Goal: Task Accomplishment & Management: Use online tool/utility

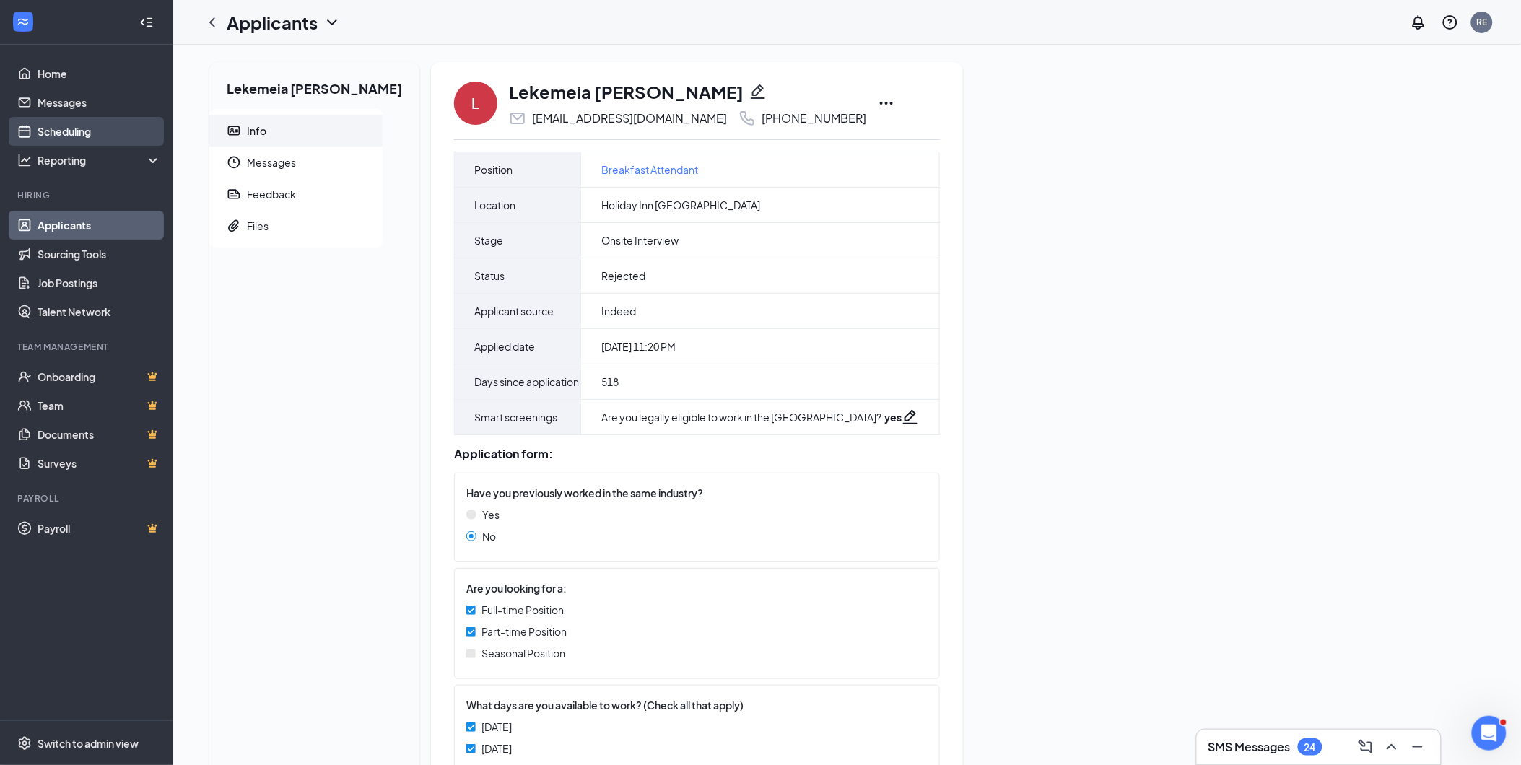
click at [89, 128] on link "Scheduling" at bounding box center [99, 131] width 123 height 29
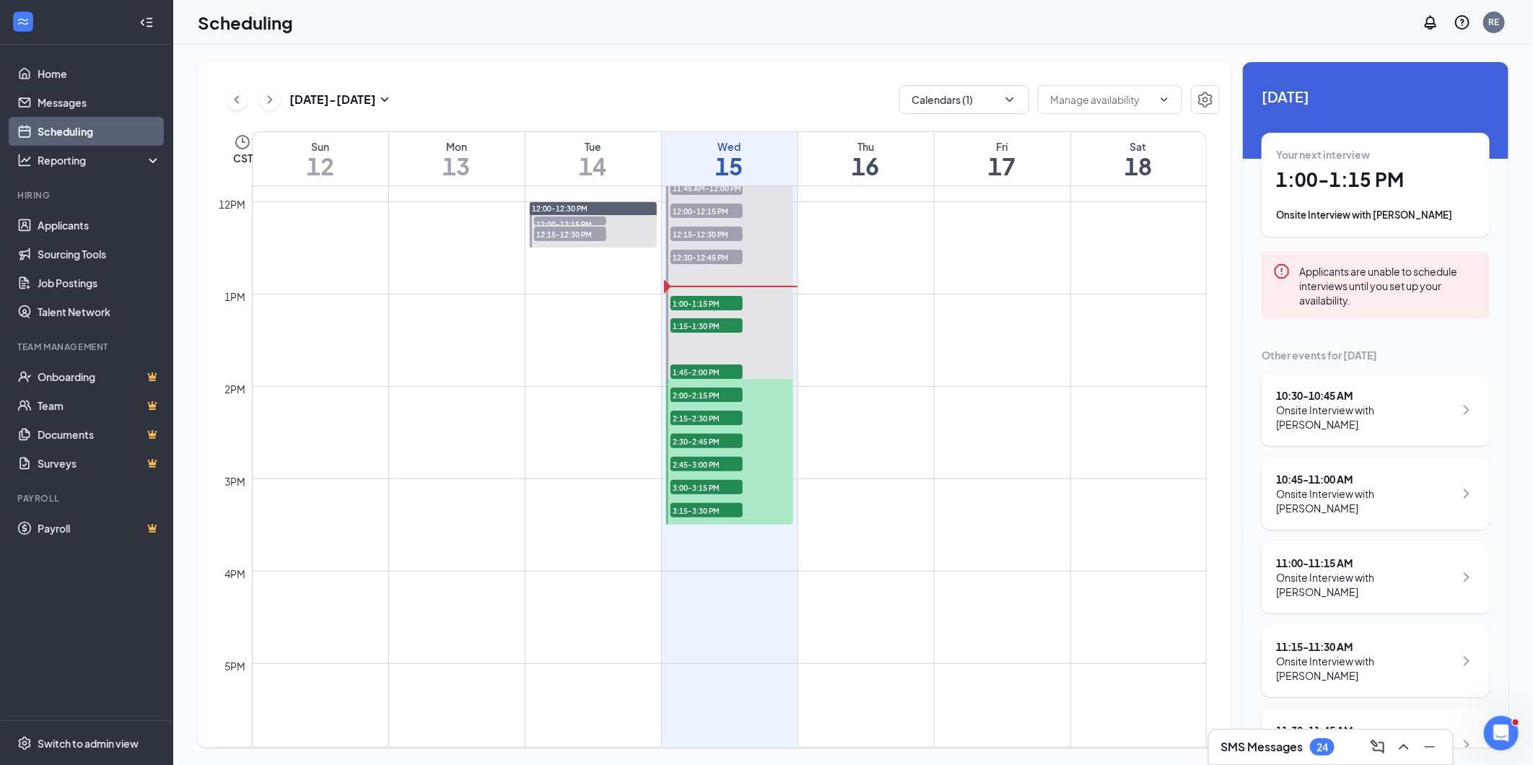
scroll to position [1110, 0]
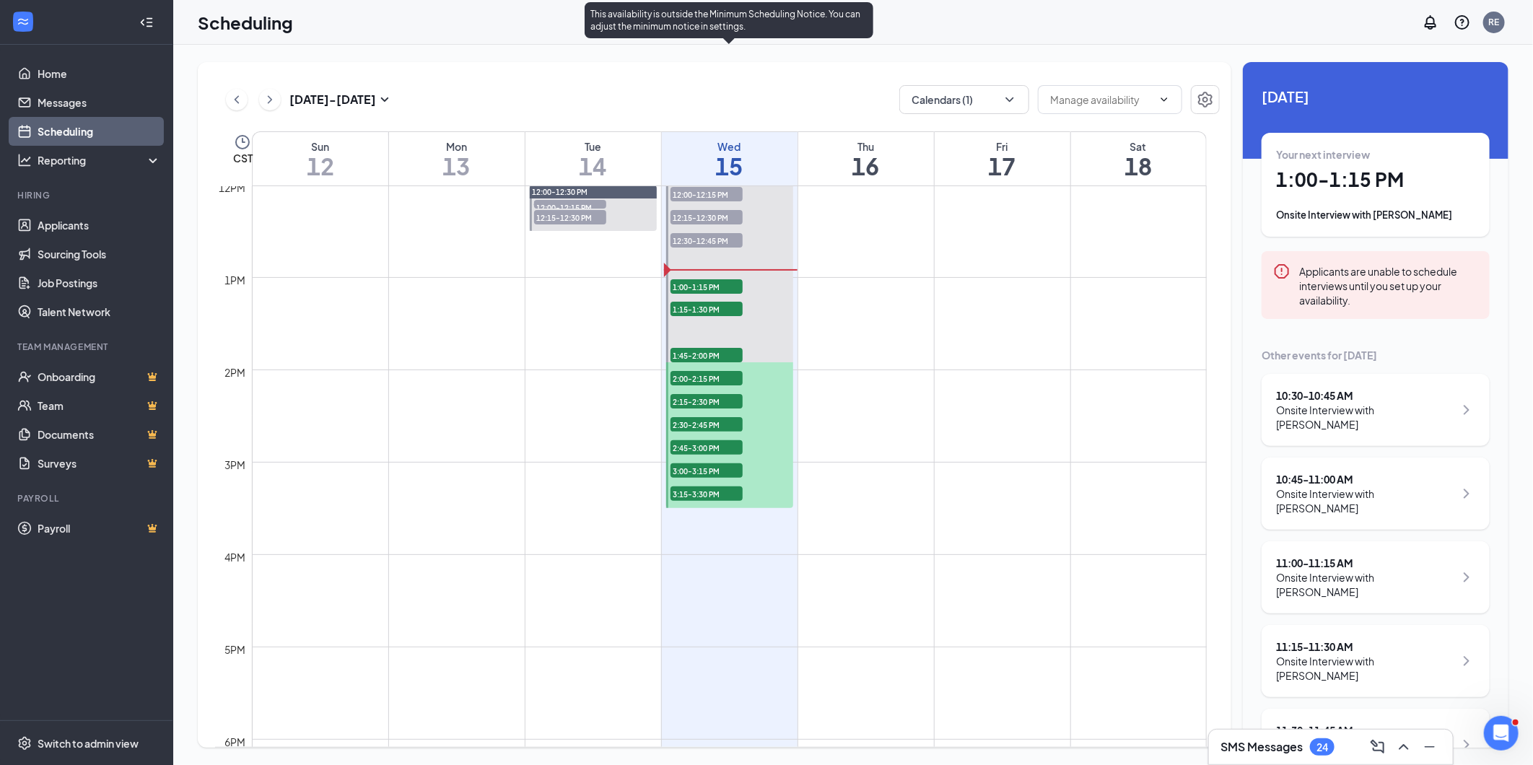
click at [710, 283] on span "1:00-1:15 PM" at bounding box center [707, 286] width 72 height 14
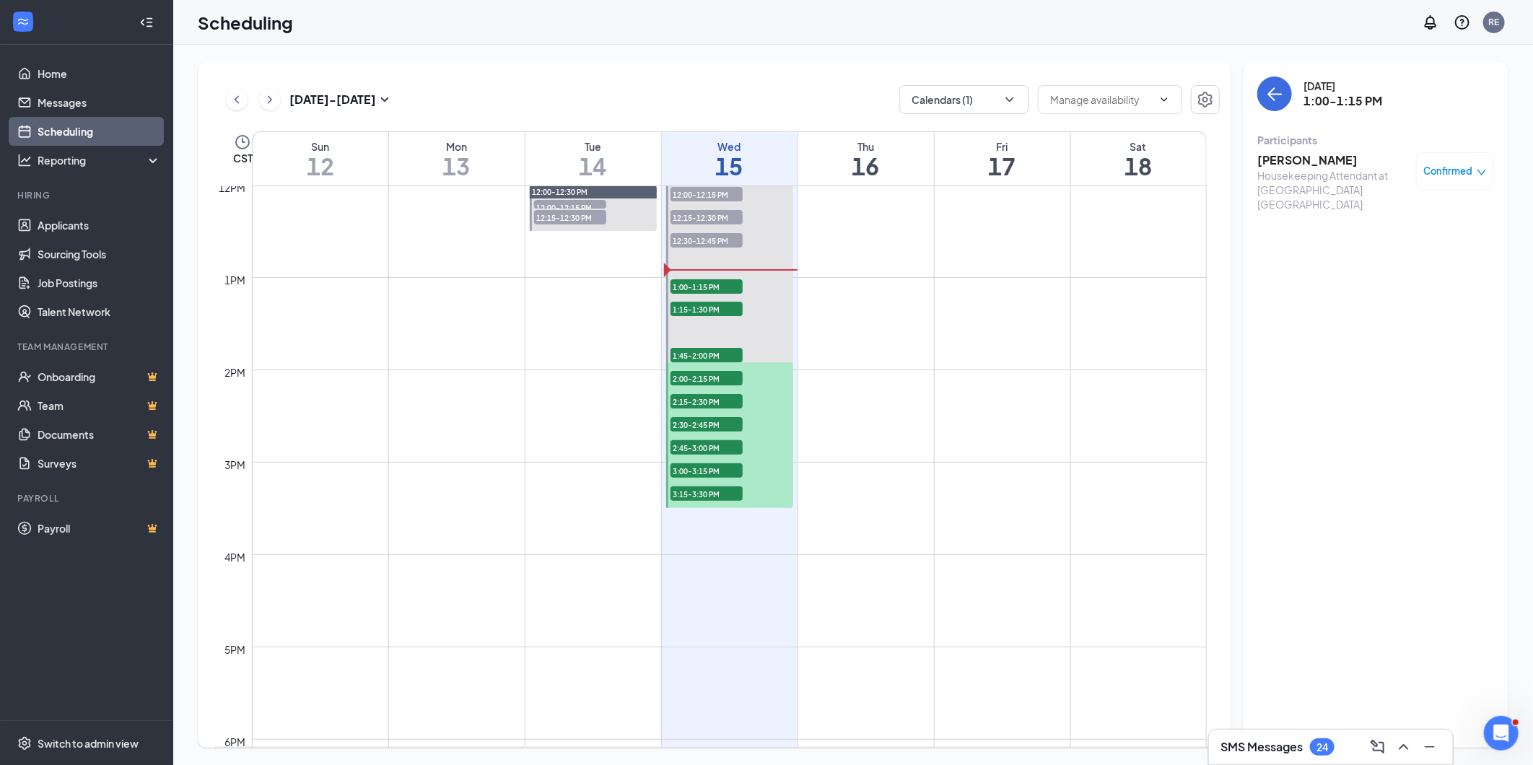
click at [1322, 156] on h3 "Malik Marshall" at bounding box center [1333, 160] width 152 height 16
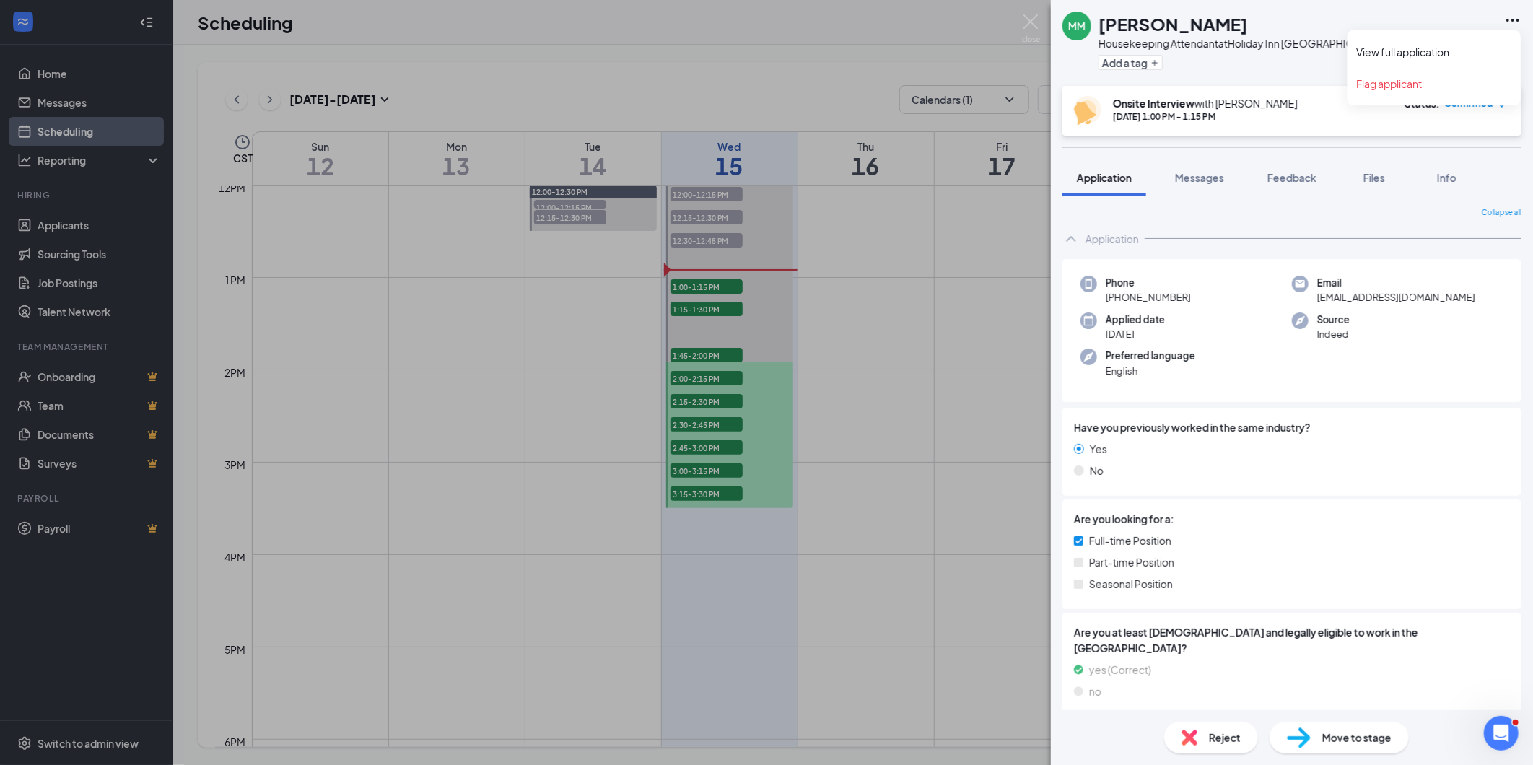
click at [1513, 19] on icon "Ellipses" at bounding box center [1512, 20] width 13 height 3
click at [1445, 48] on link "View full application" at bounding box center [1434, 52] width 156 height 14
click at [1029, 22] on img at bounding box center [1031, 28] width 18 height 28
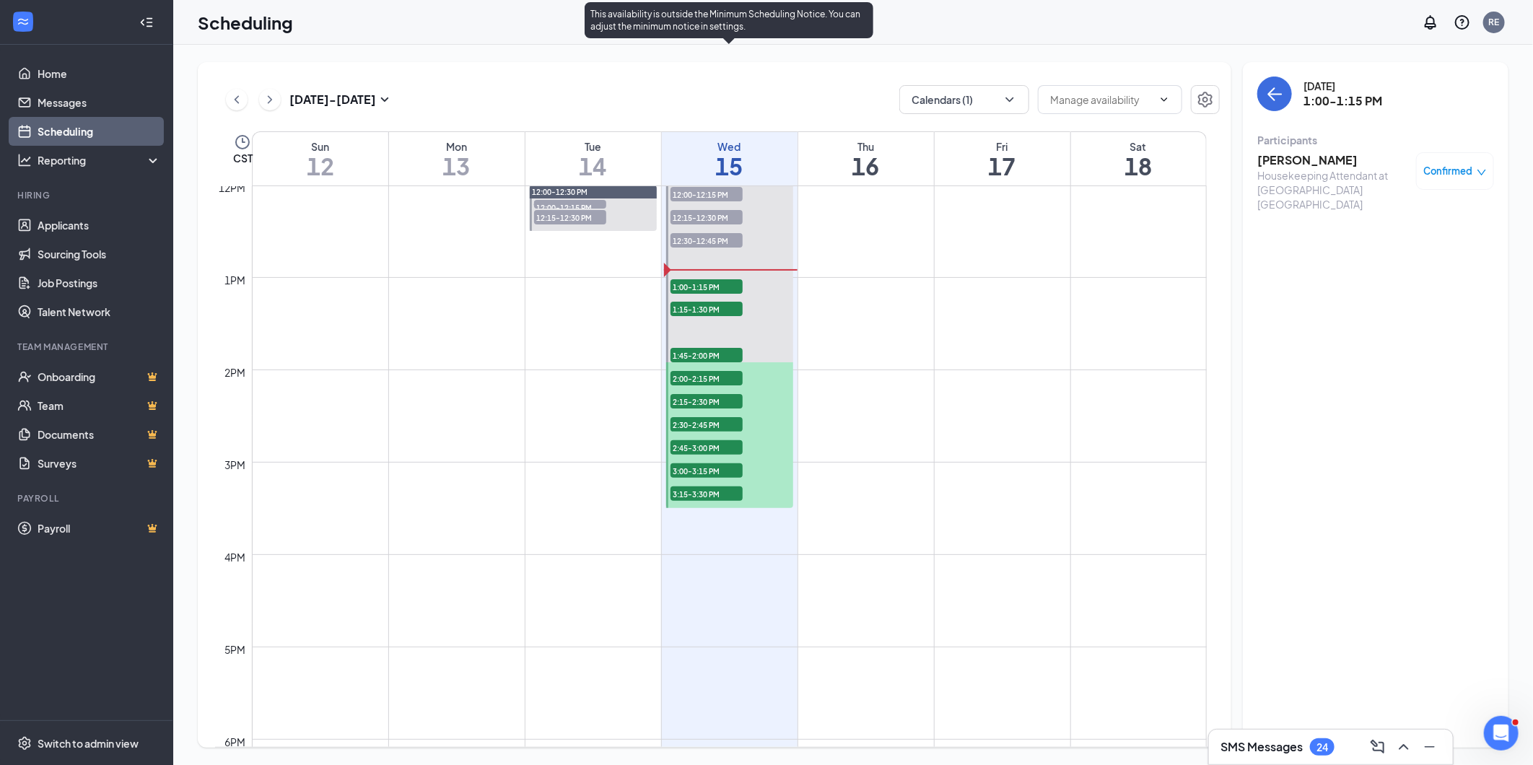
click at [723, 307] on span "1:15-1:30 PM" at bounding box center [707, 309] width 72 height 14
click at [1283, 162] on h3 "James Rucker" at bounding box center [1333, 160] width 152 height 16
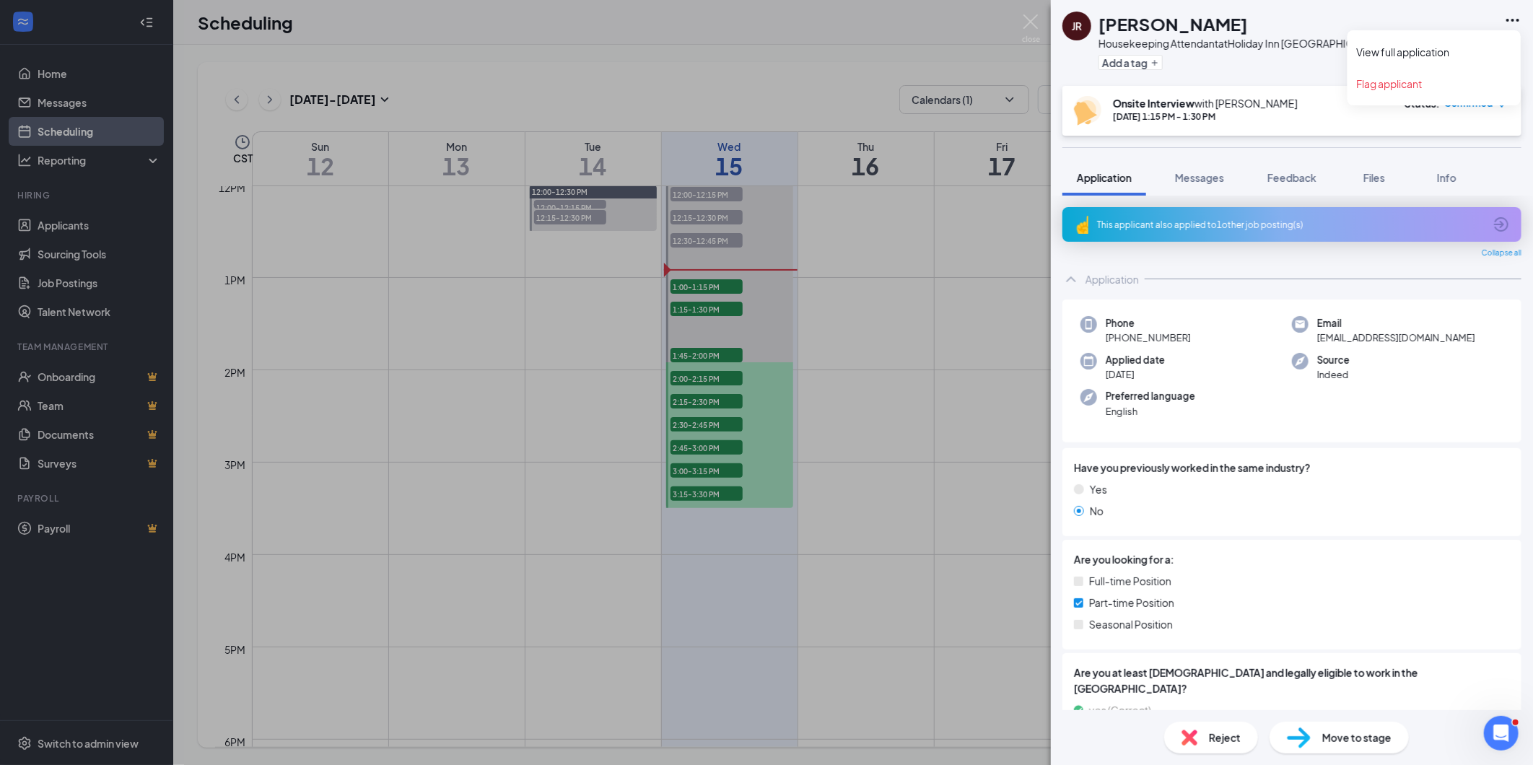
click at [1518, 17] on icon "Ellipses" at bounding box center [1512, 20] width 17 height 17
click at [1446, 56] on link "View full application" at bounding box center [1434, 52] width 156 height 14
click at [708, 349] on div "JR James Rucker Housekeeping Attendant at Holiday Inn Merrillville Add a tag On…" at bounding box center [766, 382] width 1533 height 765
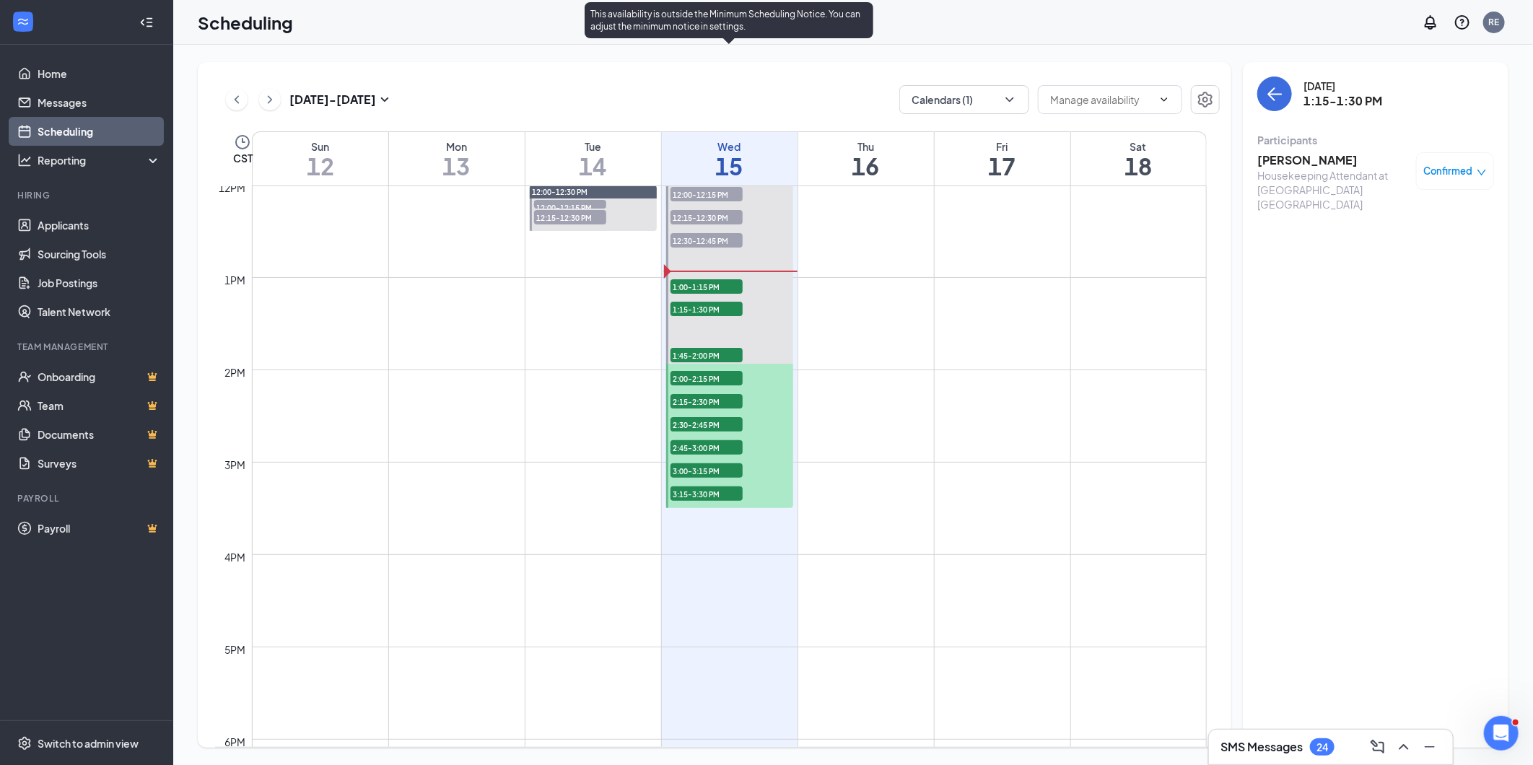
click at [708, 352] on span "1:45-2:00 PM" at bounding box center [707, 355] width 72 height 14
click at [704, 304] on span "1:15-1:30 PM" at bounding box center [707, 309] width 72 height 14
click at [710, 348] on span "1:45-2:00 PM" at bounding box center [707, 355] width 72 height 14
click at [1332, 153] on h3 "Anthony Blashill" at bounding box center [1333, 160] width 152 height 16
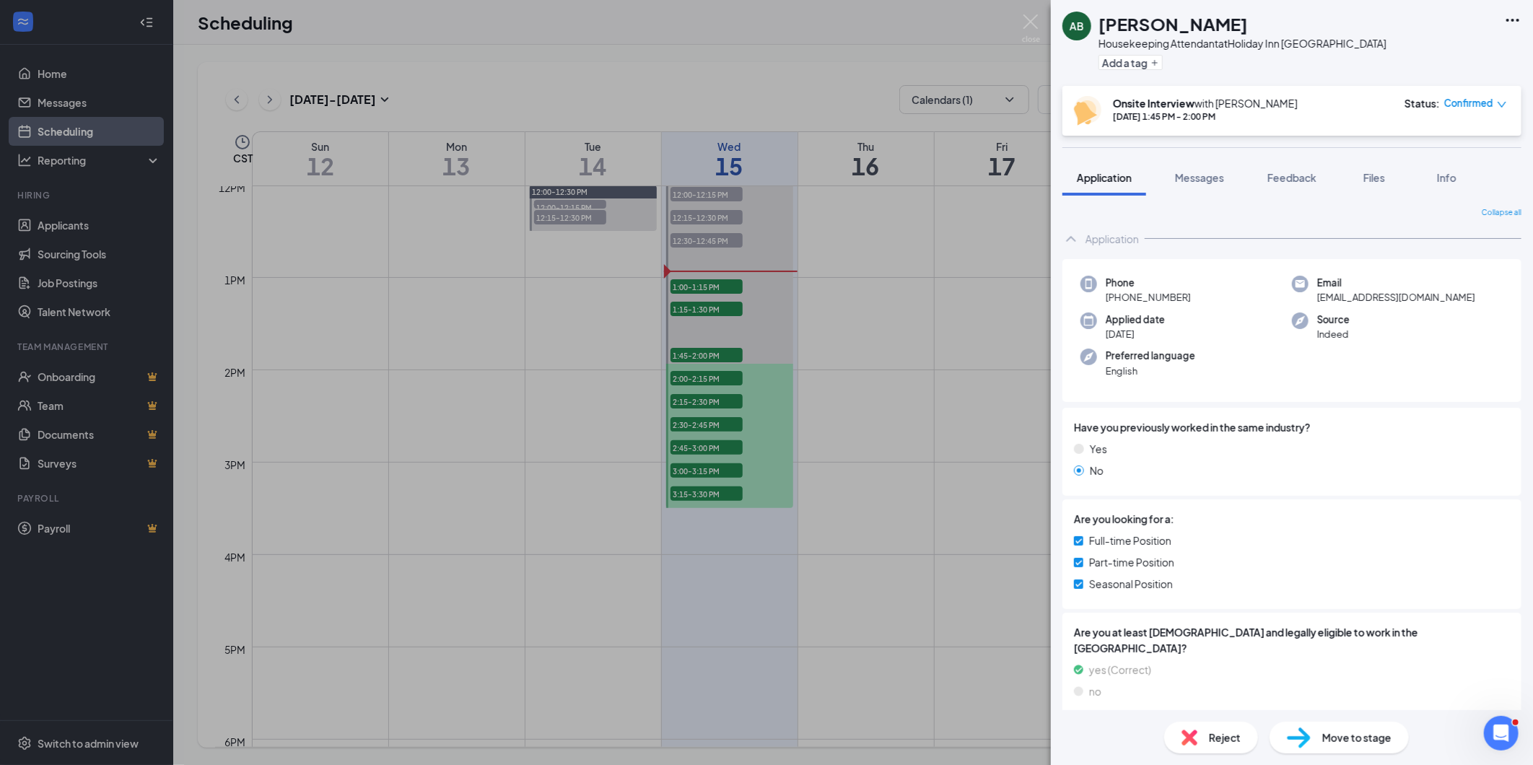
click at [1514, 14] on icon "Ellipses" at bounding box center [1512, 20] width 17 height 17
click at [1437, 47] on link "View full application" at bounding box center [1434, 52] width 156 height 14
click at [698, 376] on div "AB Anthony Blashill Housekeeping Attendant at Holiday Inn Merrillville Add a ta…" at bounding box center [766, 382] width 1533 height 765
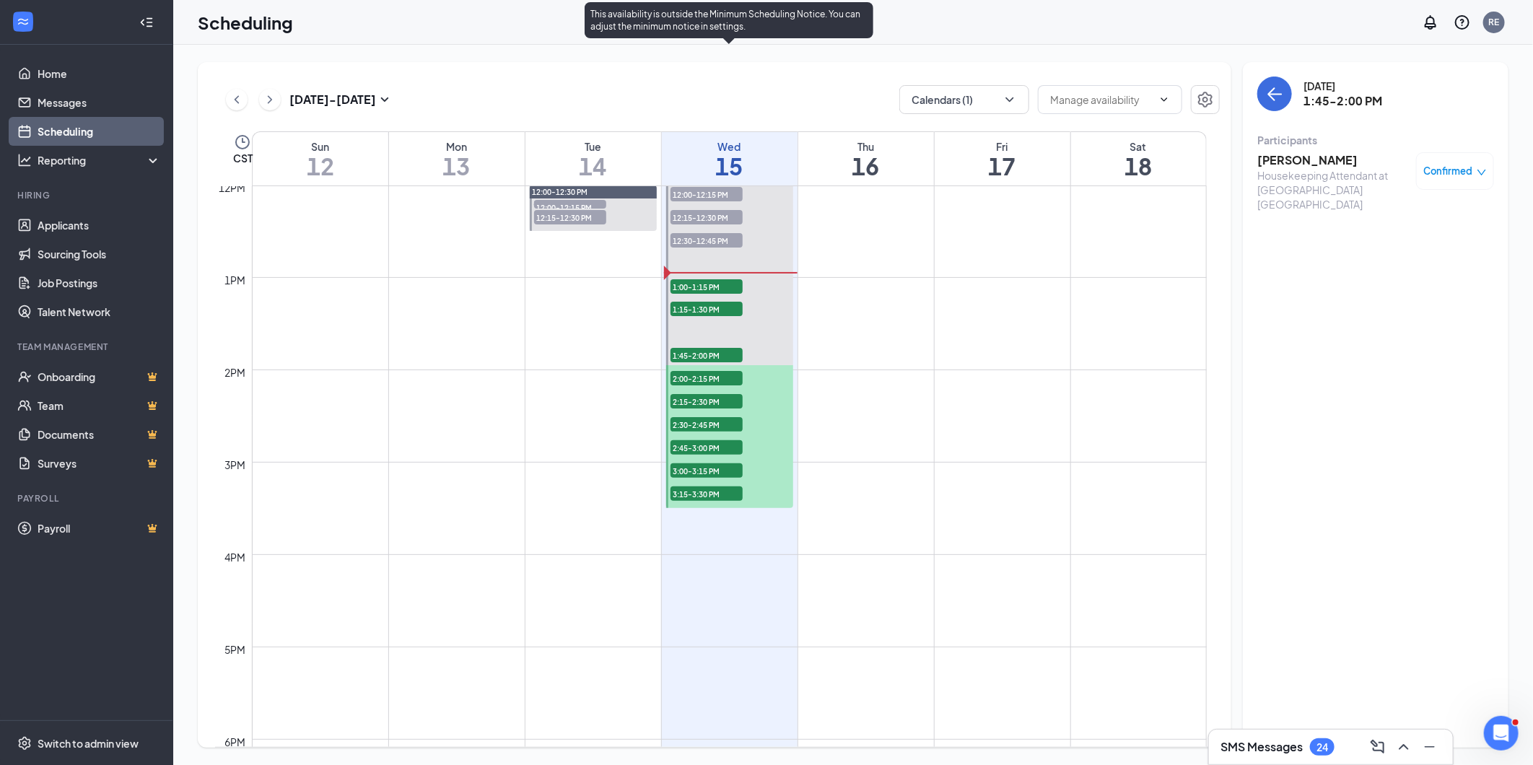
click at [698, 376] on span "2:00-2:15 PM" at bounding box center [707, 378] width 72 height 14
click at [1314, 157] on h3 "Ronnae Jones" at bounding box center [1333, 160] width 152 height 16
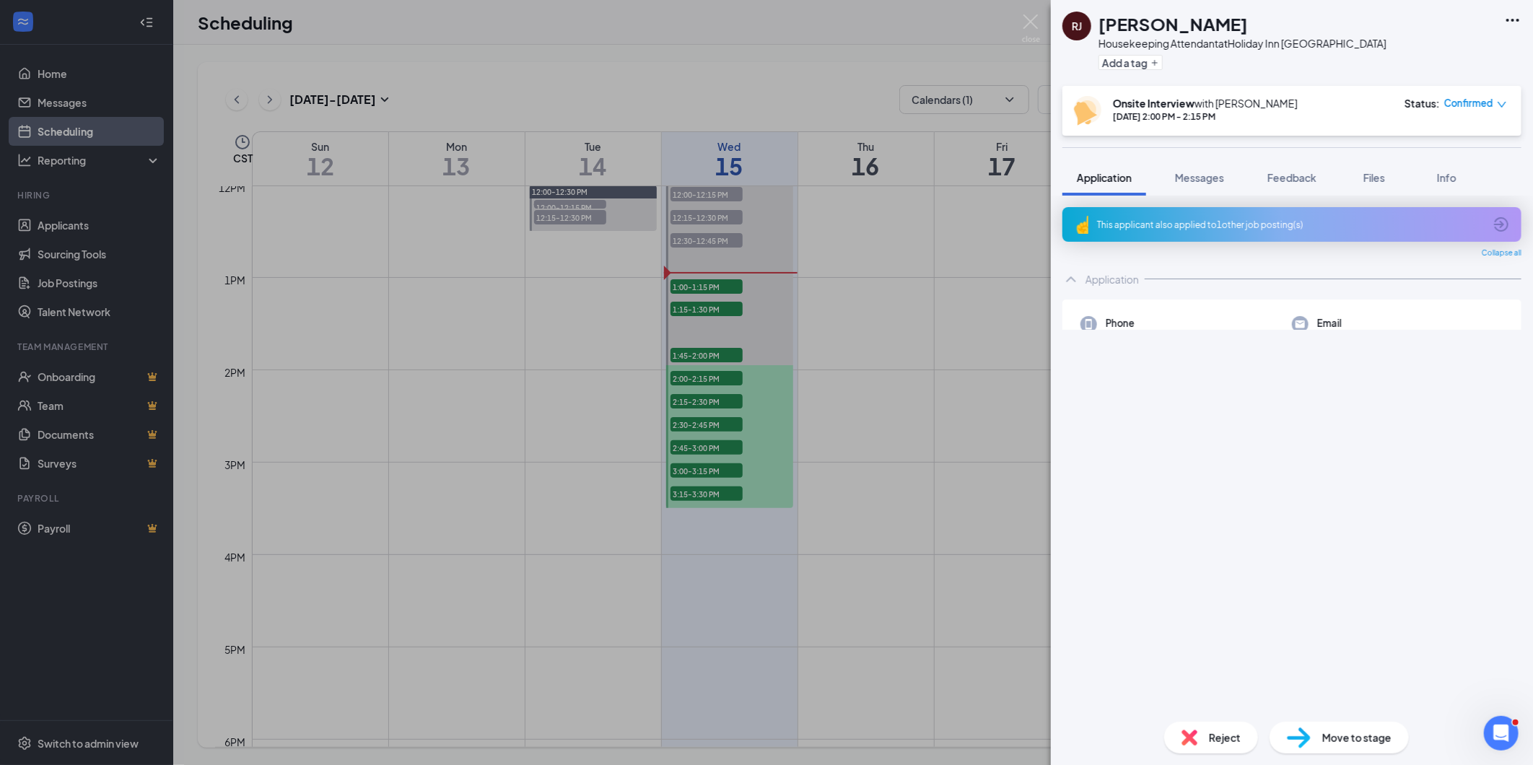
click at [1519, 17] on icon "Ellipses" at bounding box center [1512, 20] width 17 height 17
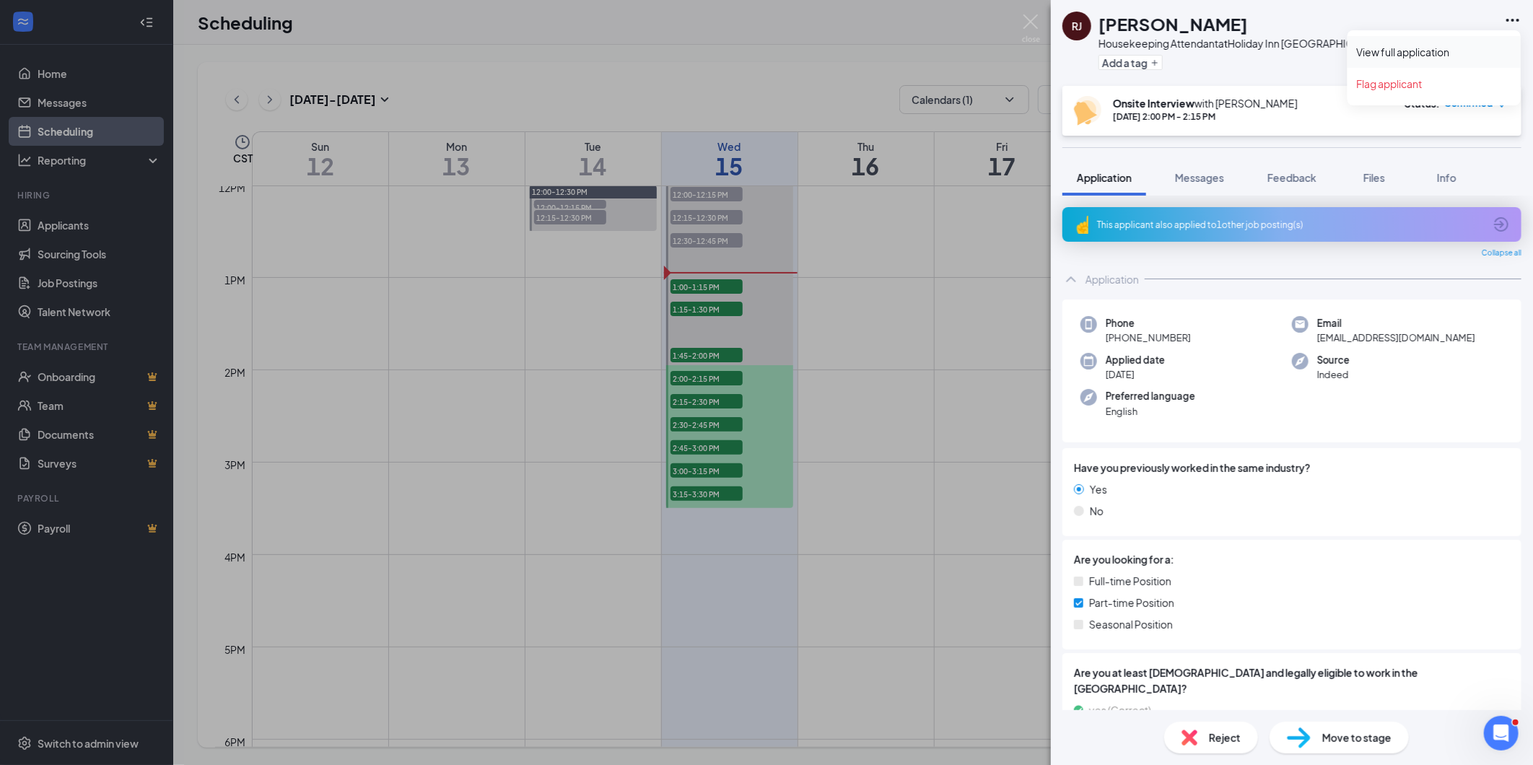
click at [1434, 56] on link "View full application" at bounding box center [1434, 52] width 156 height 14
click at [719, 398] on div "RJ Ronnae Jones Housekeeping Attendant at Holiday Inn Merrillville Add a tag On…" at bounding box center [766, 382] width 1533 height 765
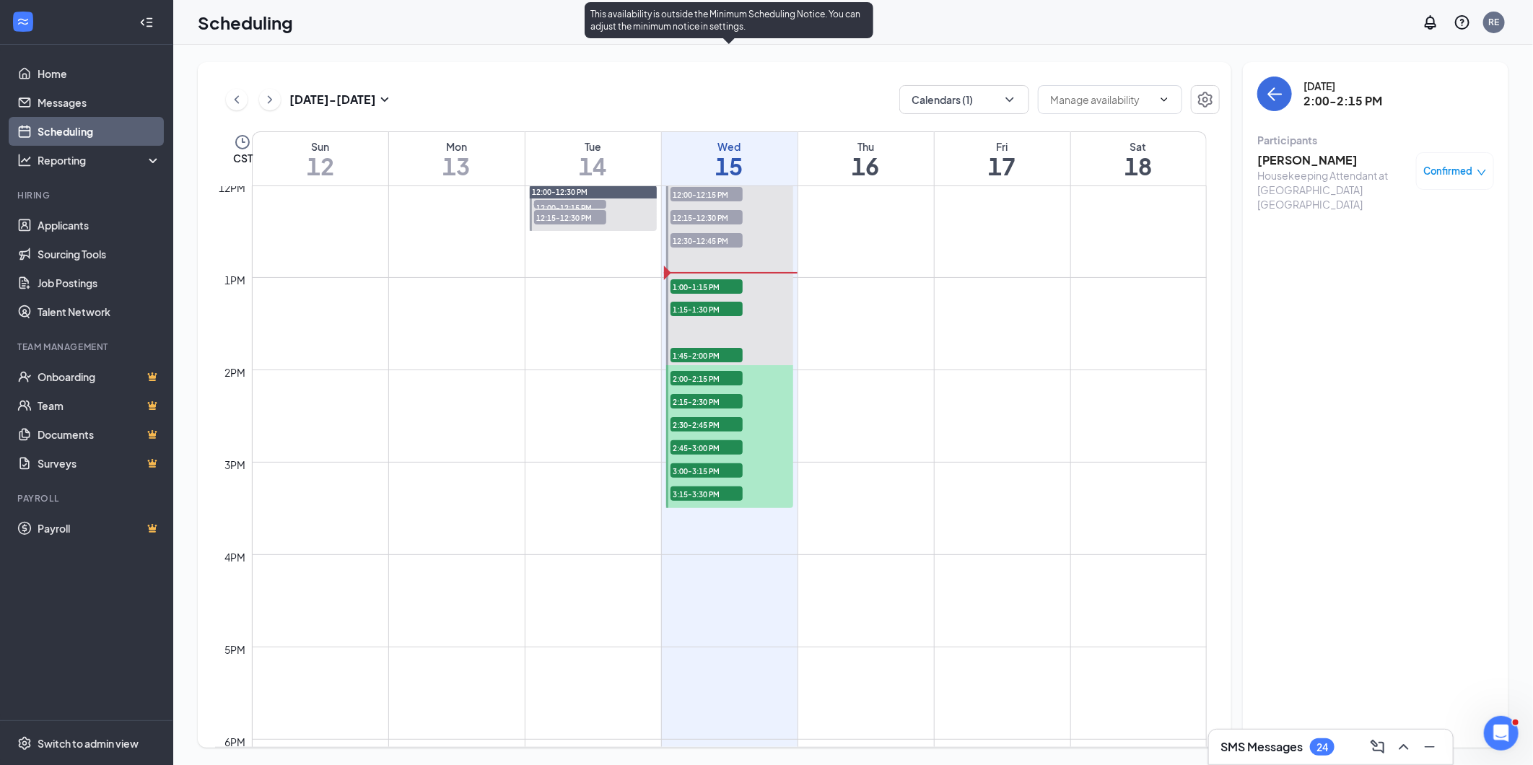
click at [719, 398] on span "2:15-2:30 PM" at bounding box center [707, 401] width 72 height 14
click at [709, 372] on span "2:00-2:15 PM" at bounding box center [707, 378] width 72 height 14
click at [705, 395] on span "2:15-2:30 PM" at bounding box center [707, 401] width 72 height 14
click at [1264, 157] on h3 "Montell Webb" at bounding box center [1333, 160] width 152 height 16
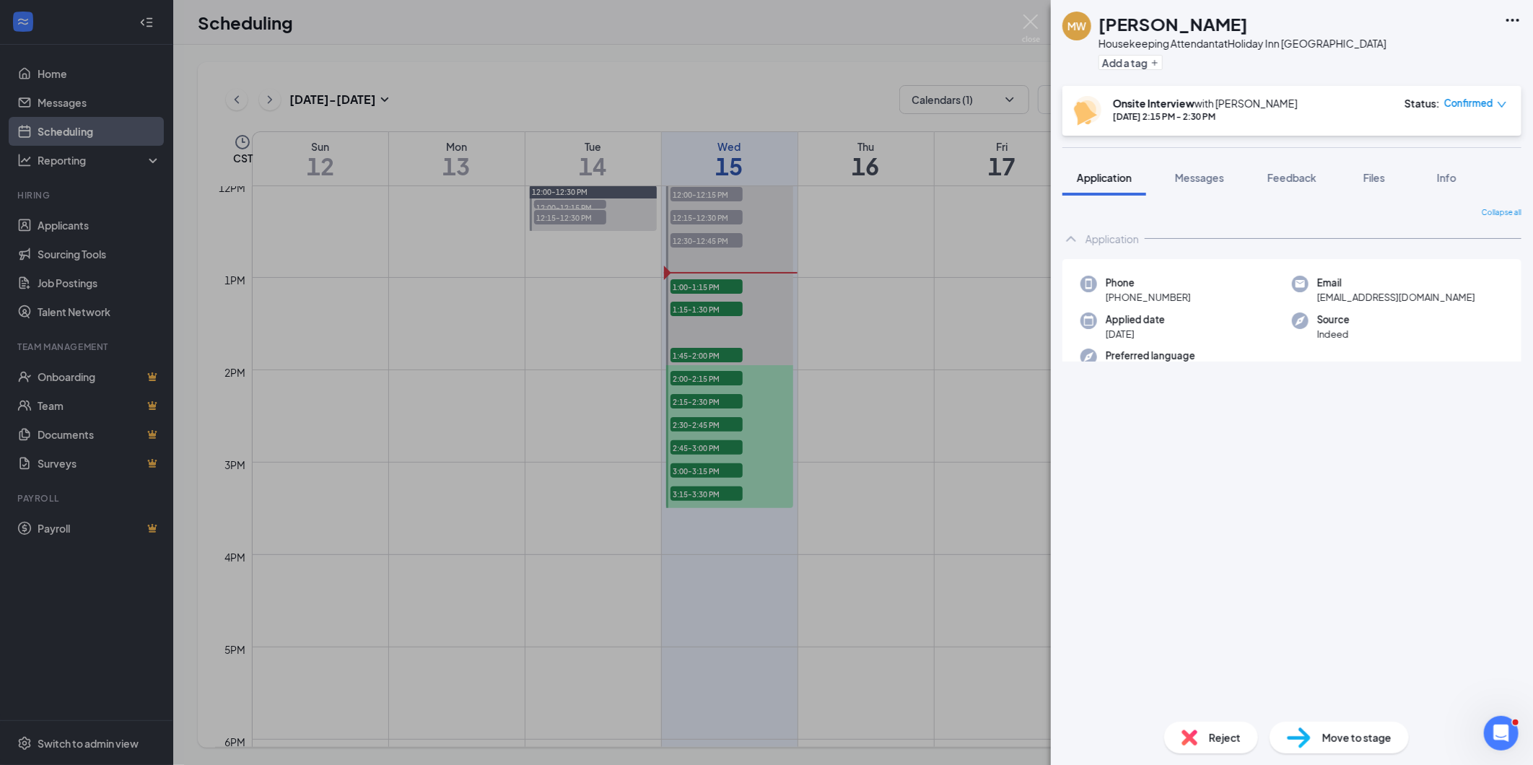
click at [1511, 22] on icon "Ellipses" at bounding box center [1512, 20] width 17 height 17
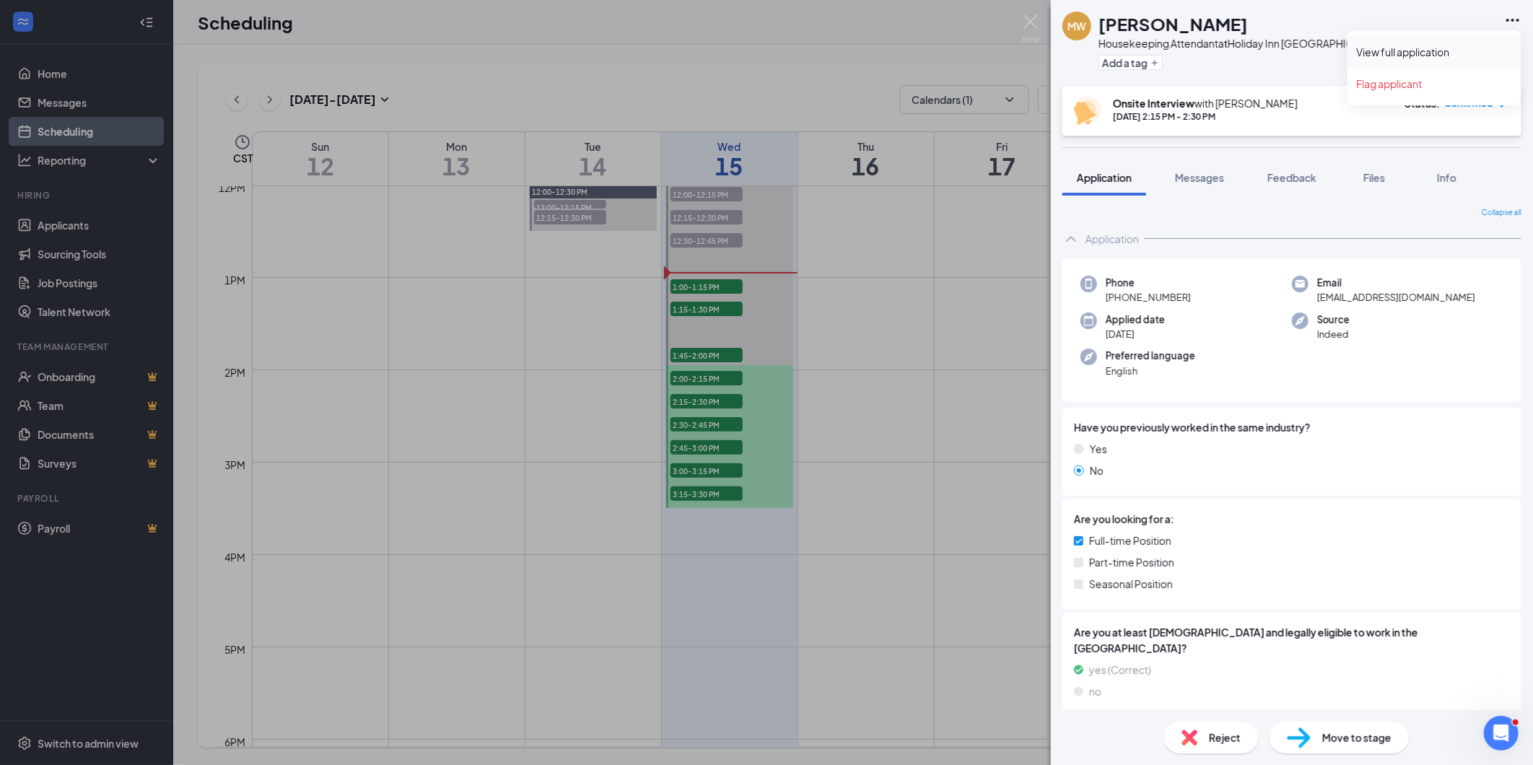
click at [1401, 59] on link "View full application" at bounding box center [1434, 52] width 156 height 14
click at [705, 423] on div "MW Montell Webb Housekeeping Attendant at Holiday Inn Merrillville Add a tag On…" at bounding box center [766, 382] width 1533 height 765
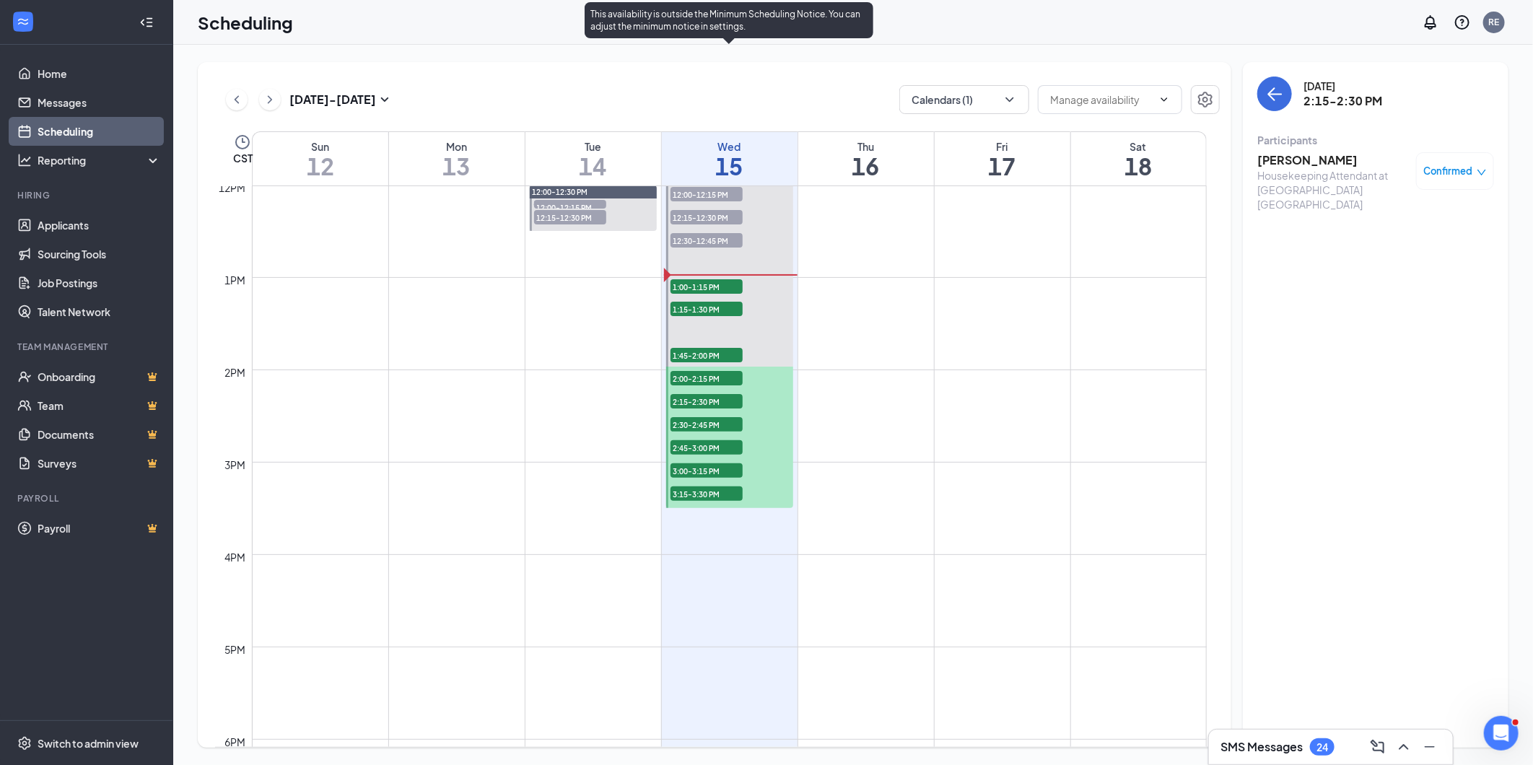
click at [705, 423] on span "2:30-2:45 PM" at bounding box center [707, 424] width 72 height 14
click at [1300, 157] on h3 "Belinda Harrell" at bounding box center [1333, 160] width 152 height 16
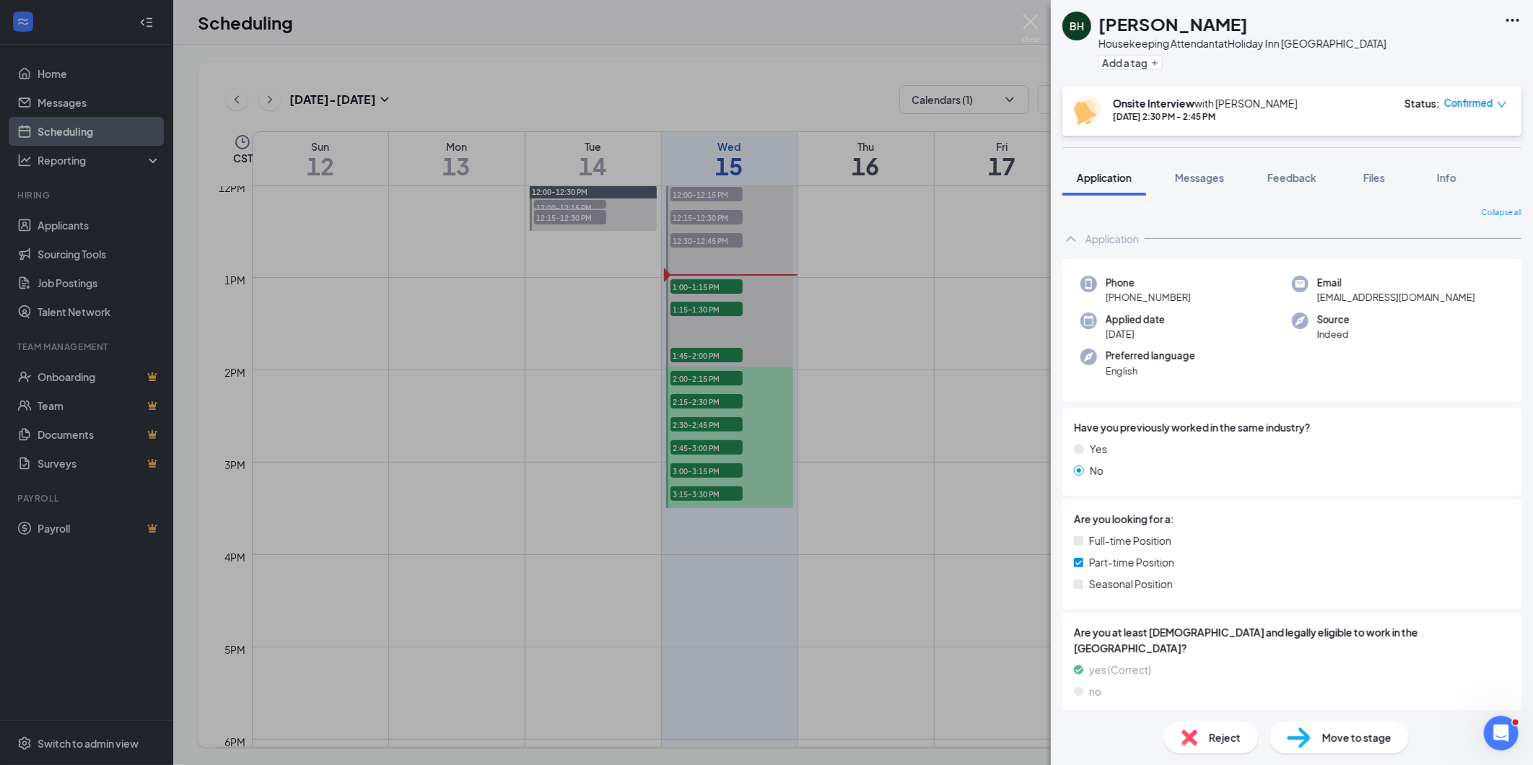
click at [1514, 22] on icon "Ellipses" at bounding box center [1512, 20] width 17 height 17
click at [1419, 55] on div "BH Belinda Harrell Housekeeping Attendant at Holiday Inn Merrillville Add a tag" at bounding box center [1292, 43] width 482 height 86
click at [1524, 18] on div "BH Belinda Harrell Housekeeping Attendant at Holiday Inn Merrillville Add a tag" at bounding box center [1292, 43] width 482 height 86
click at [1516, 17] on icon "Ellipses" at bounding box center [1512, 20] width 17 height 17
click at [1420, 54] on link "View full application" at bounding box center [1434, 52] width 156 height 14
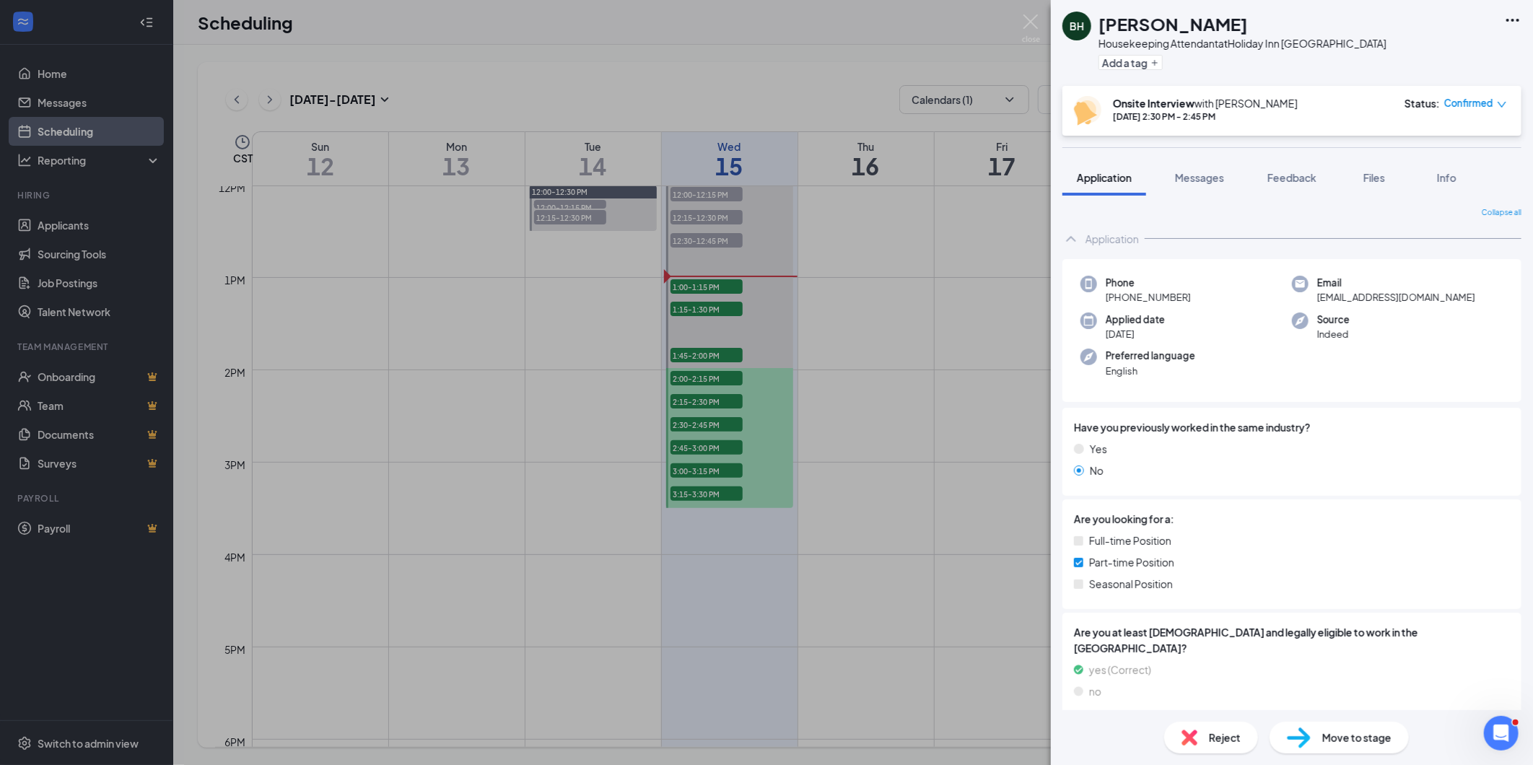
click at [705, 445] on div "BH Belinda Harrell Housekeeping Attendant at Holiday Inn Merrillville Add a tag…" at bounding box center [766, 382] width 1533 height 765
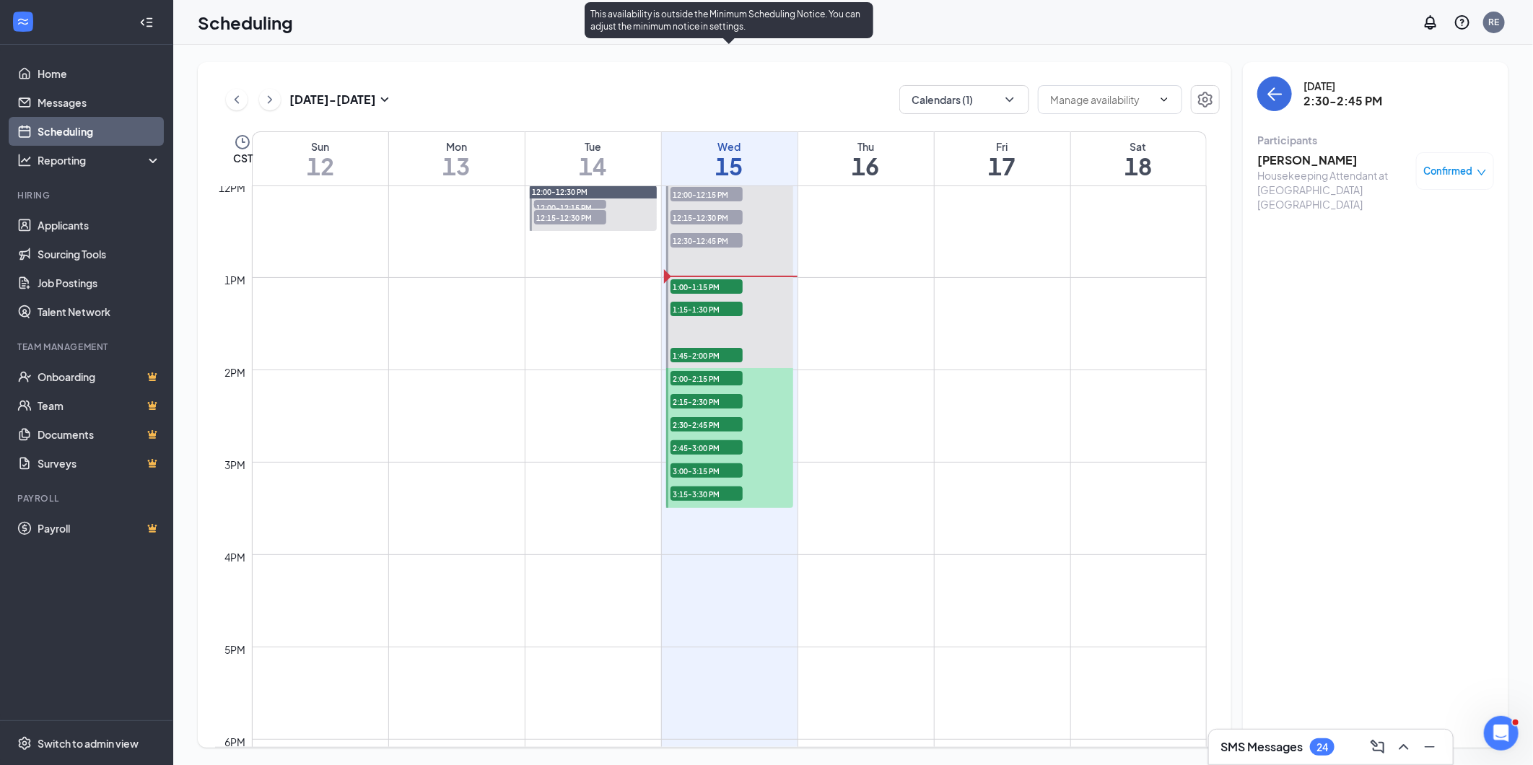
click at [705, 445] on span "2:45-3:00 PM" at bounding box center [707, 447] width 72 height 14
click at [1314, 159] on h3 "Alexandra Aguilar" at bounding box center [1333, 160] width 152 height 16
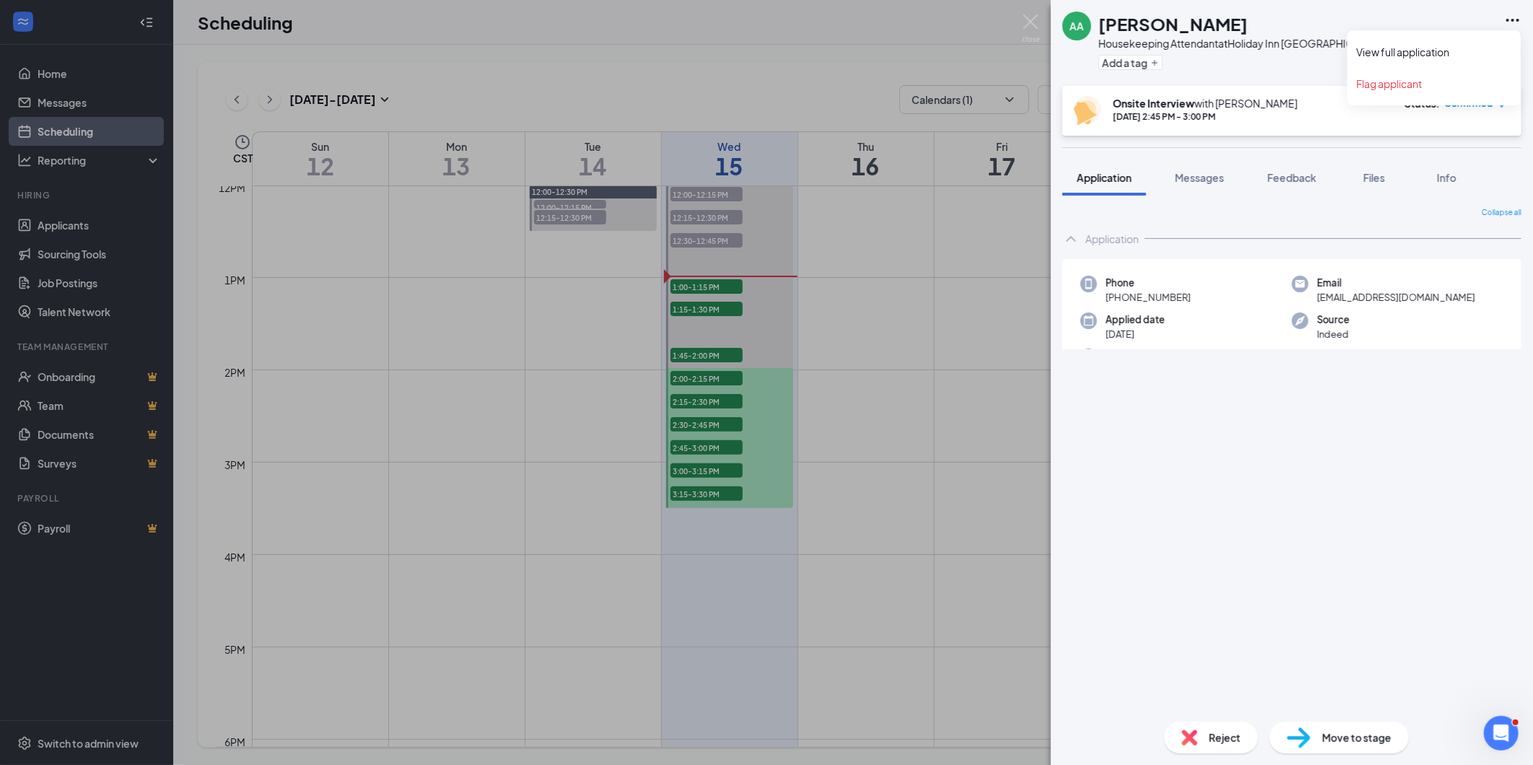
click at [1517, 22] on icon "Ellipses" at bounding box center [1512, 20] width 17 height 17
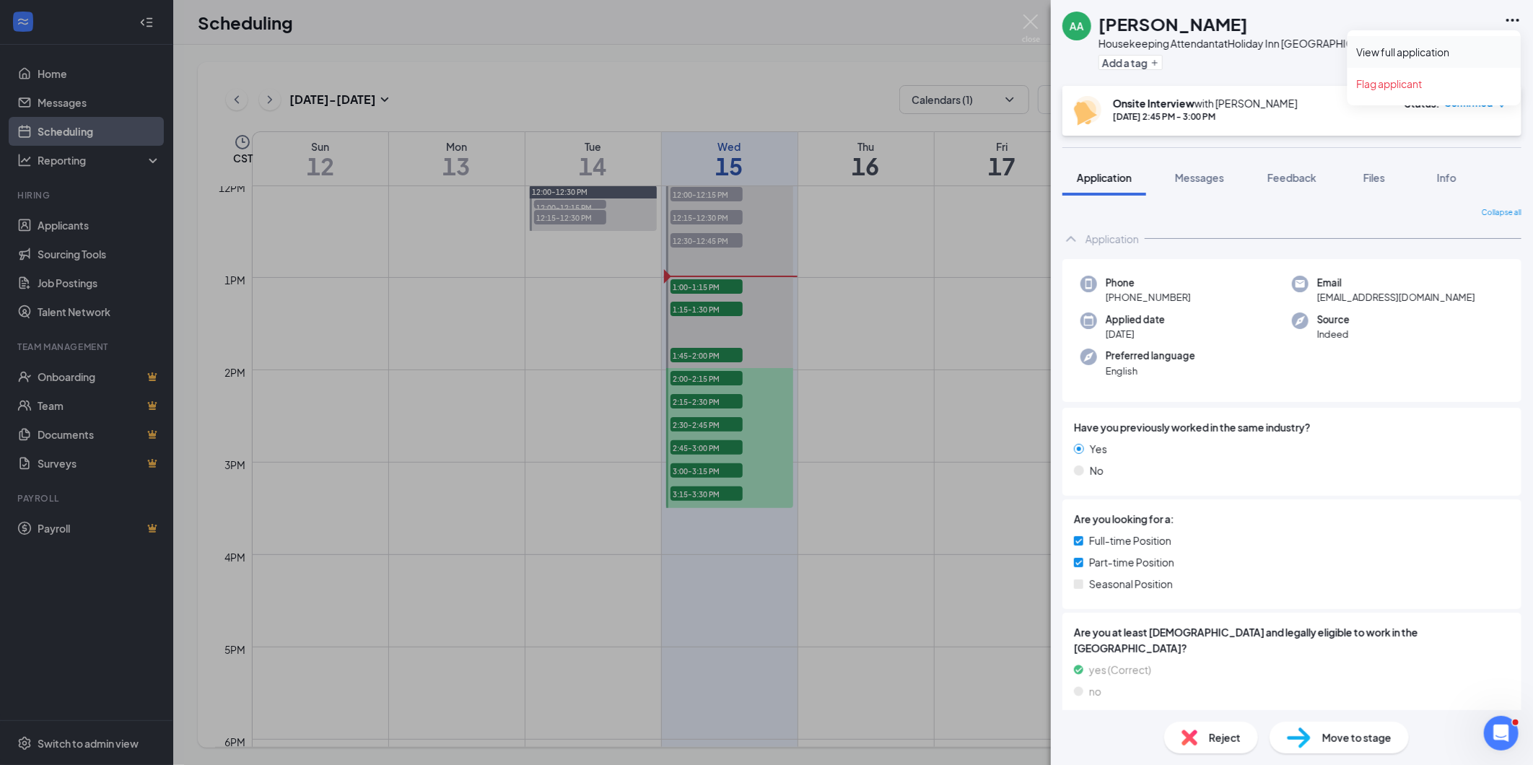
click at [1465, 45] on link "View full application" at bounding box center [1434, 52] width 156 height 14
click at [695, 467] on div "AA Alexandra Aguilar Housekeeping Attendant at Holiday Inn Merrillville Add a t…" at bounding box center [766, 382] width 1533 height 765
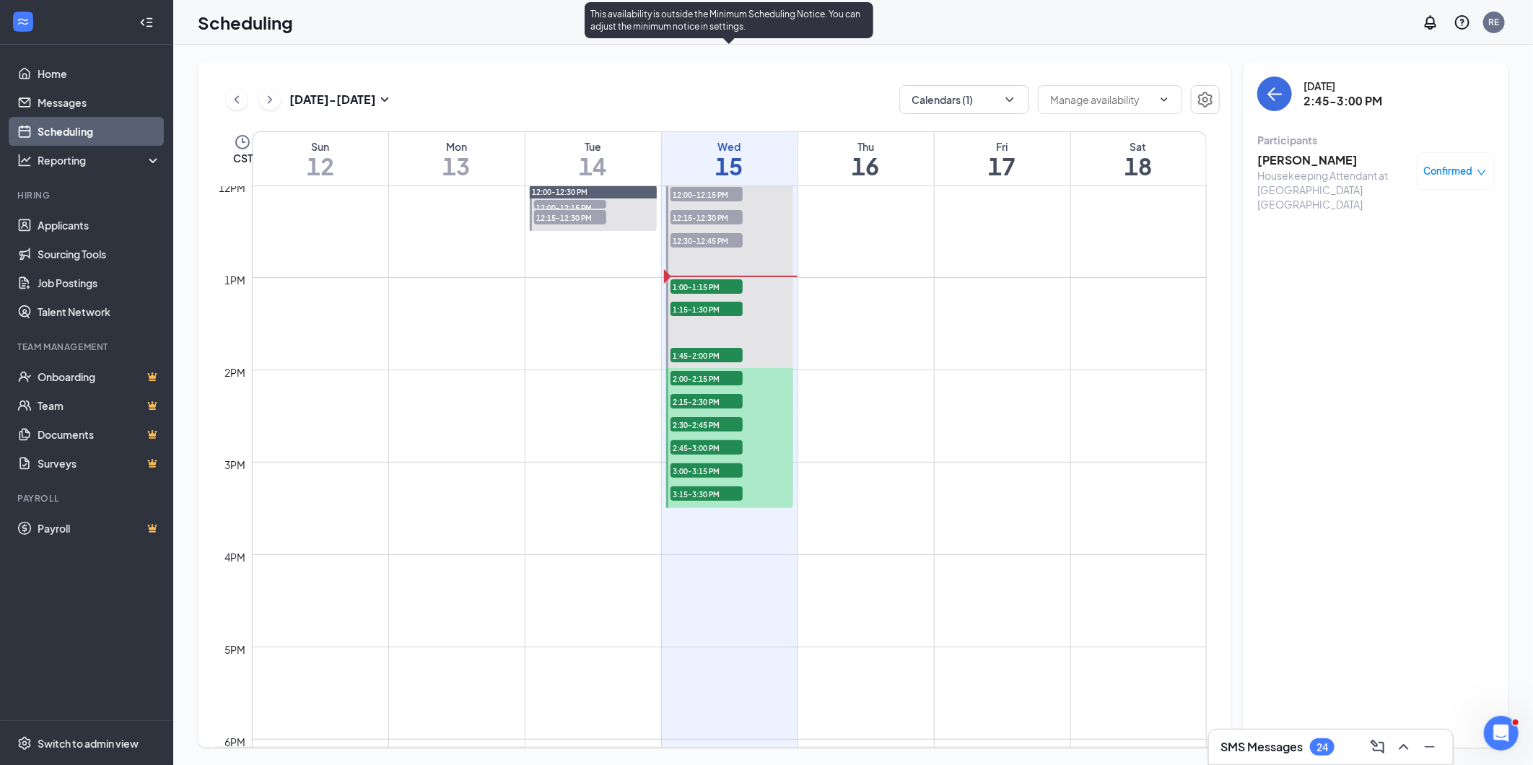
click at [701, 470] on span "3:00-3:15 PM" at bounding box center [707, 470] width 72 height 14
click at [1271, 156] on h3 "Dorothy Bergeron" at bounding box center [1333, 160] width 152 height 16
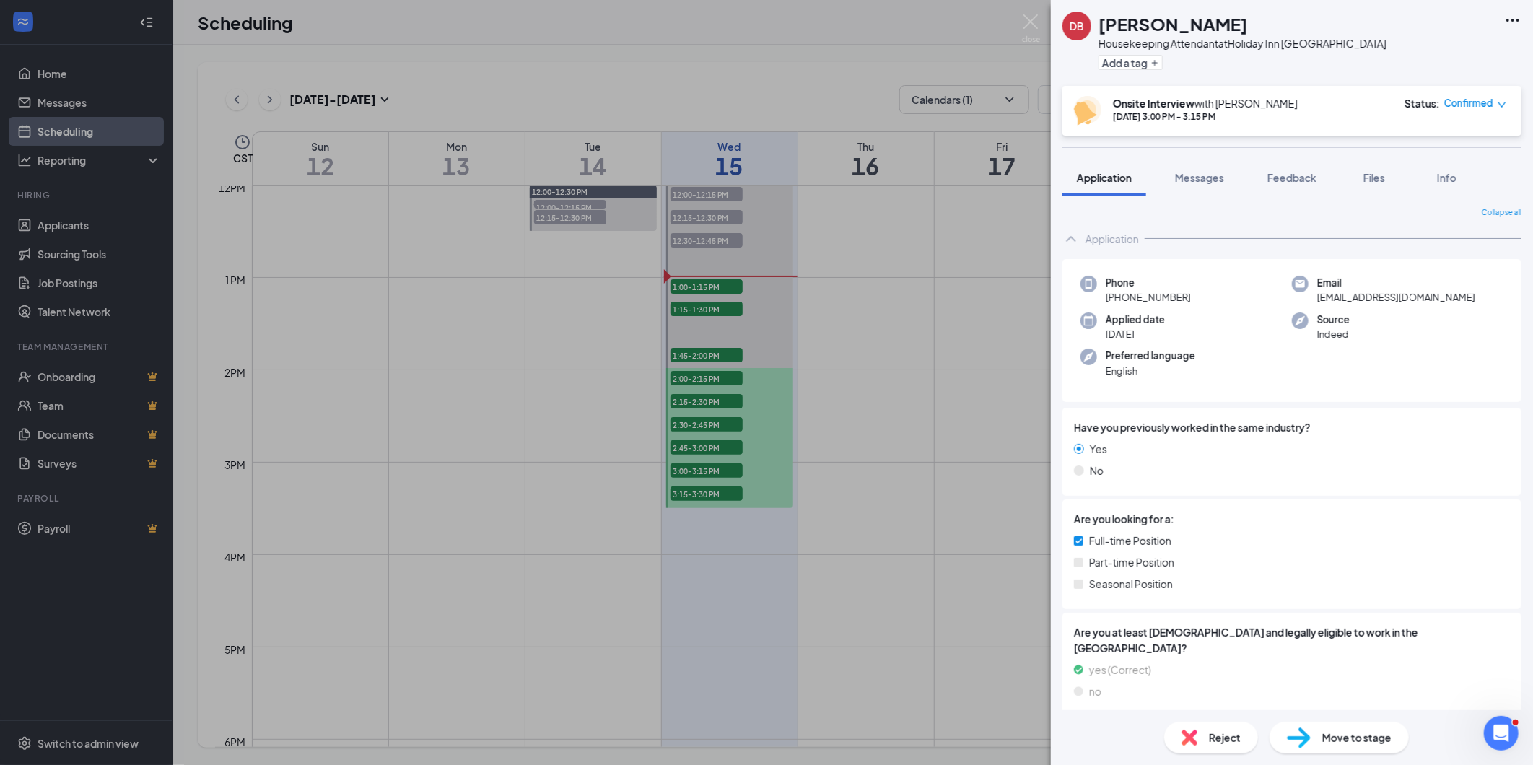
click at [1514, 12] on icon "Ellipses" at bounding box center [1512, 20] width 17 height 17
click at [1451, 48] on link "View full application" at bounding box center [1434, 52] width 156 height 14
click at [723, 492] on div "DB Dorothy Bergeron Housekeeping Attendant at Holiday Inn Merrillville Add a ta…" at bounding box center [766, 382] width 1533 height 765
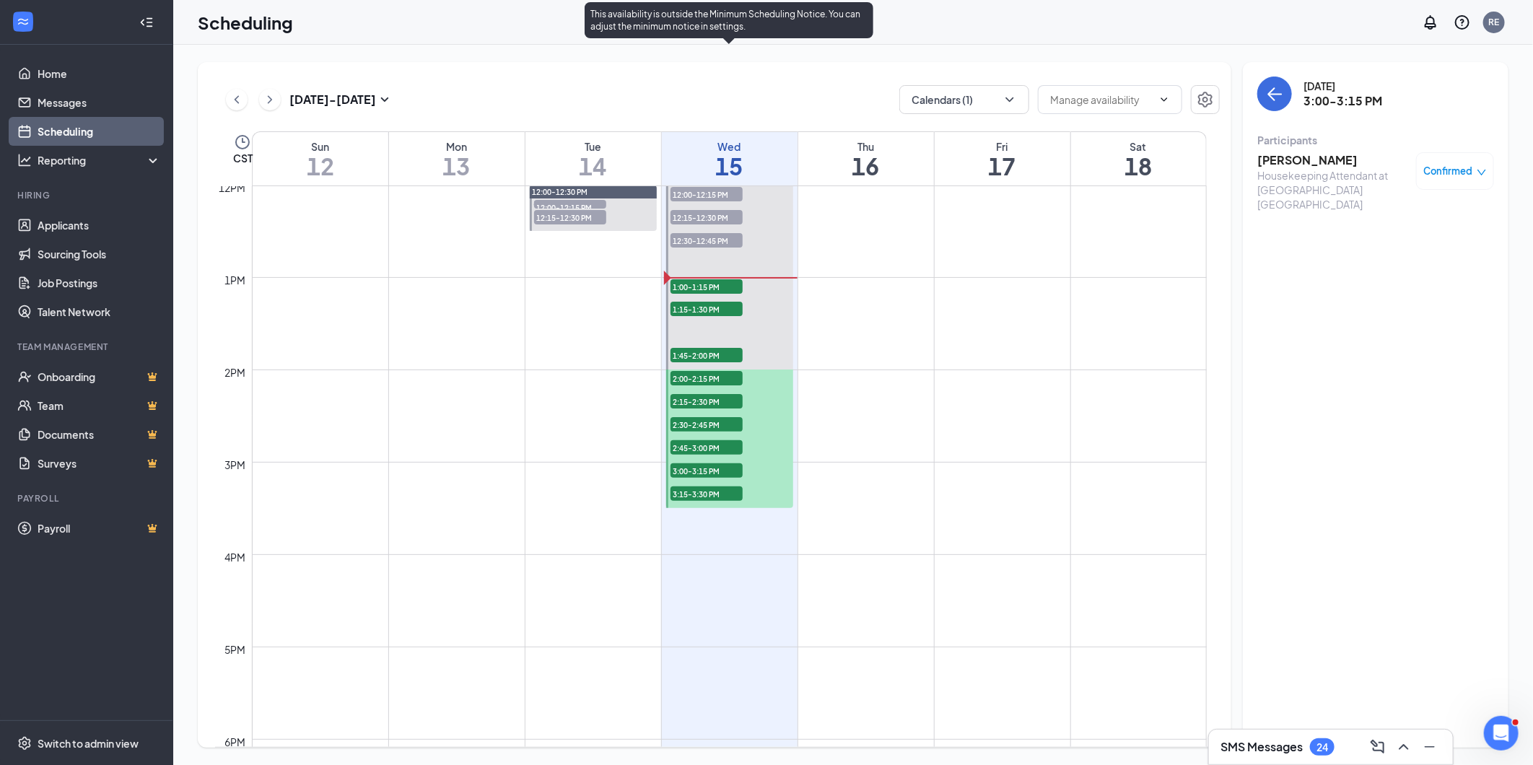
click at [723, 492] on span "3:15-3:30 PM" at bounding box center [707, 493] width 72 height 14
click at [1319, 160] on h3 "[PERSON_NAME]" at bounding box center [1333, 160] width 152 height 16
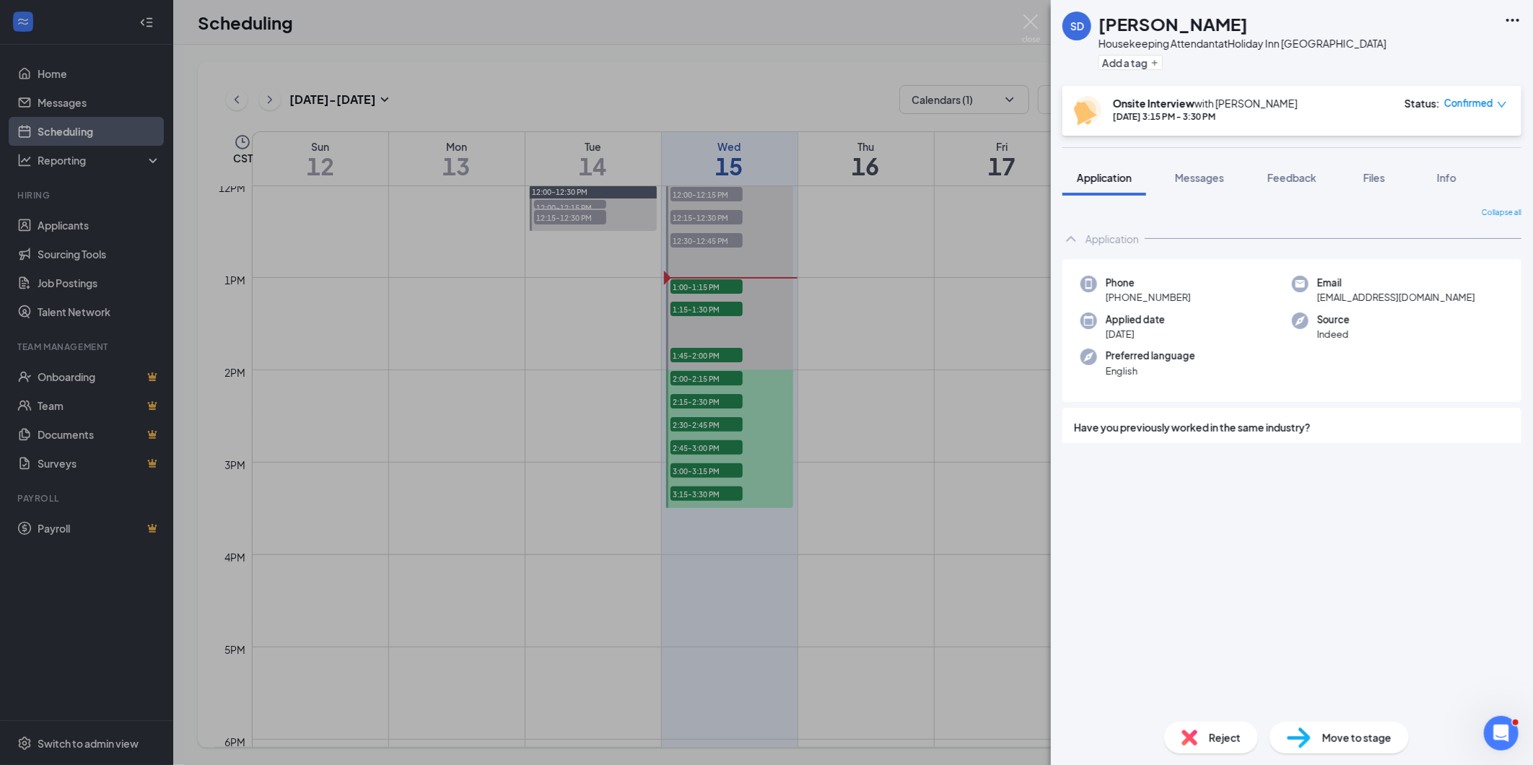
click at [1513, 20] on icon "Ellipses" at bounding box center [1512, 20] width 17 height 17
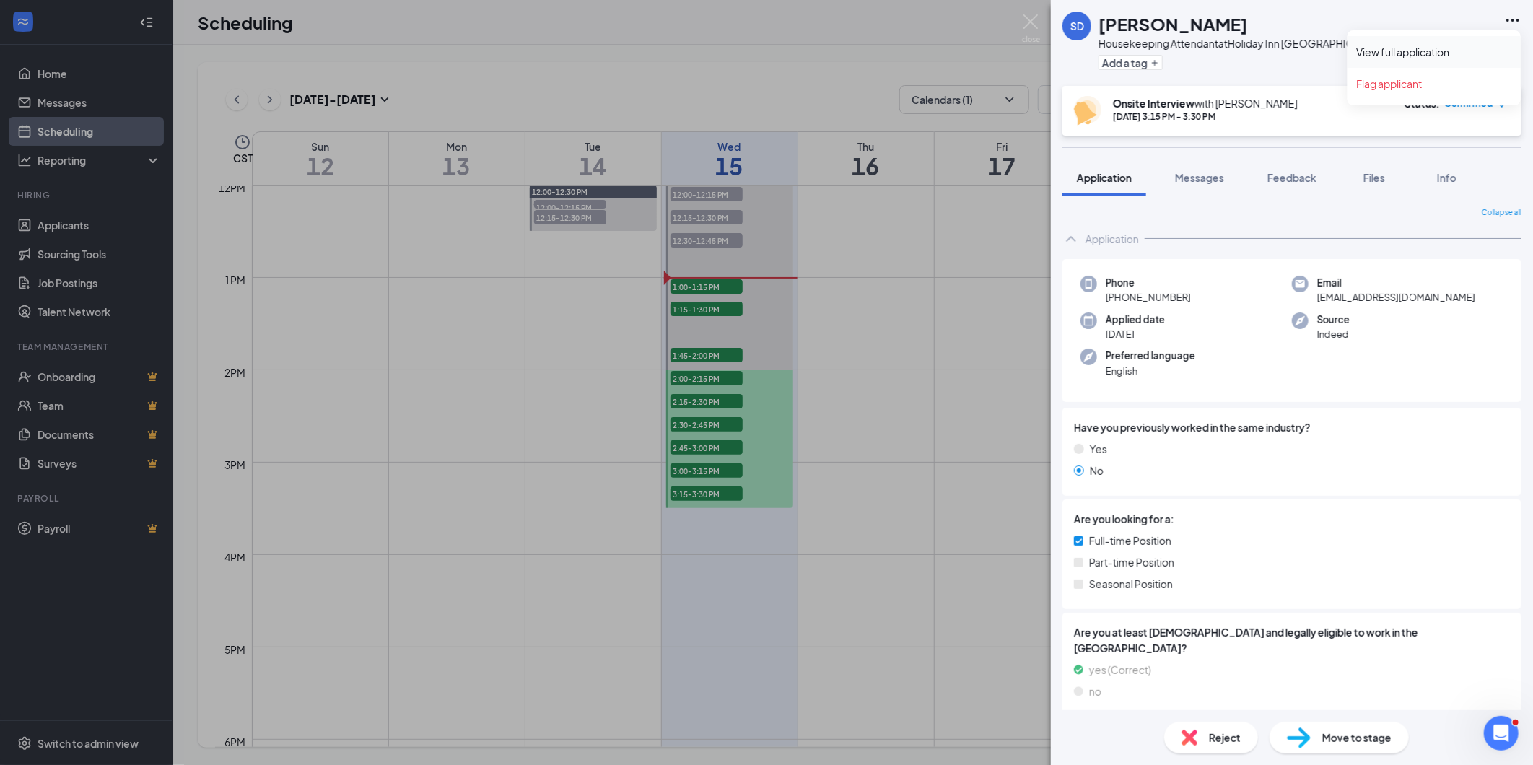
click at [1433, 54] on link "View full application" at bounding box center [1434, 52] width 156 height 14
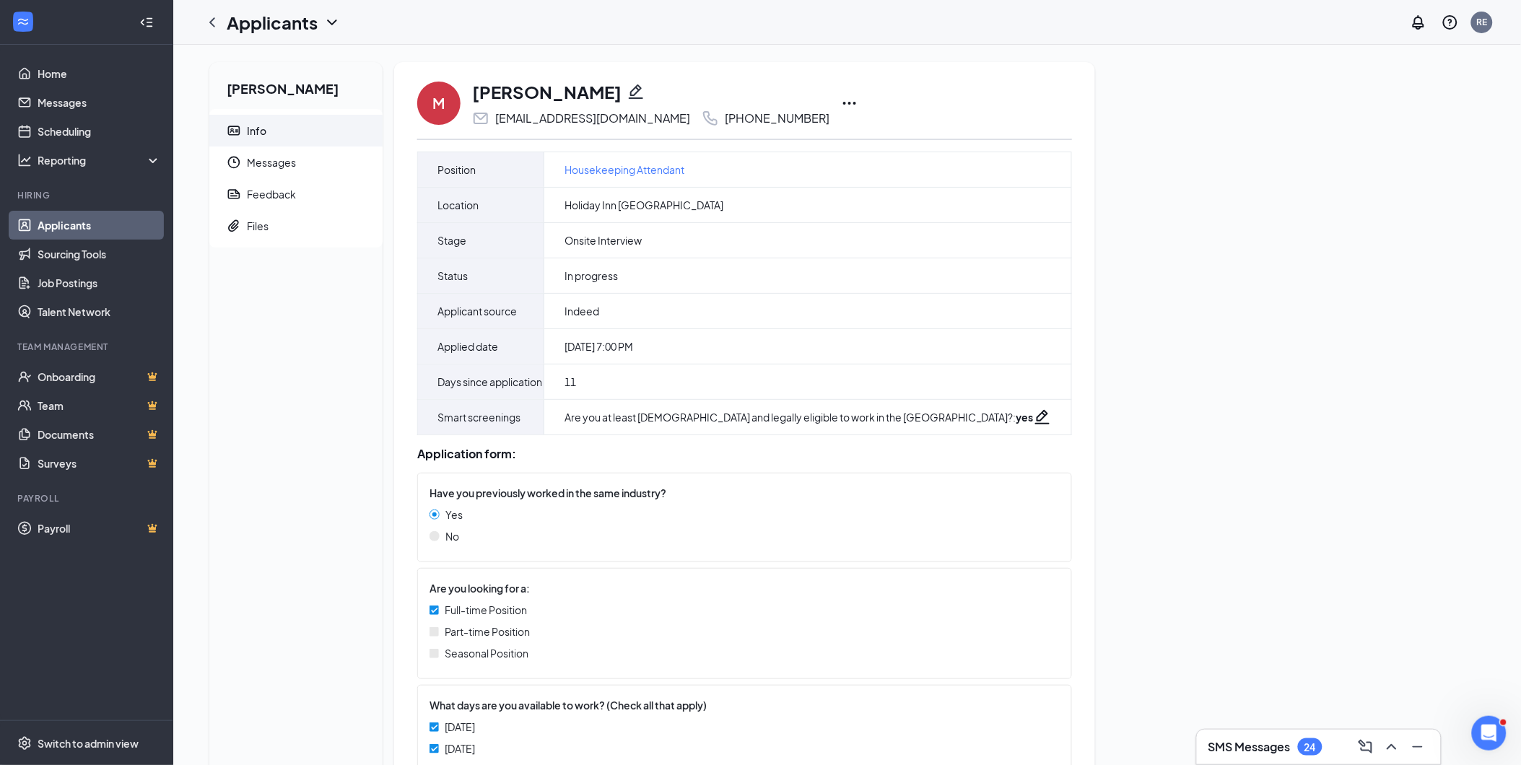
click at [843, 104] on icon "Ellipses" at bounding box center [849, 103] width 13 height 3
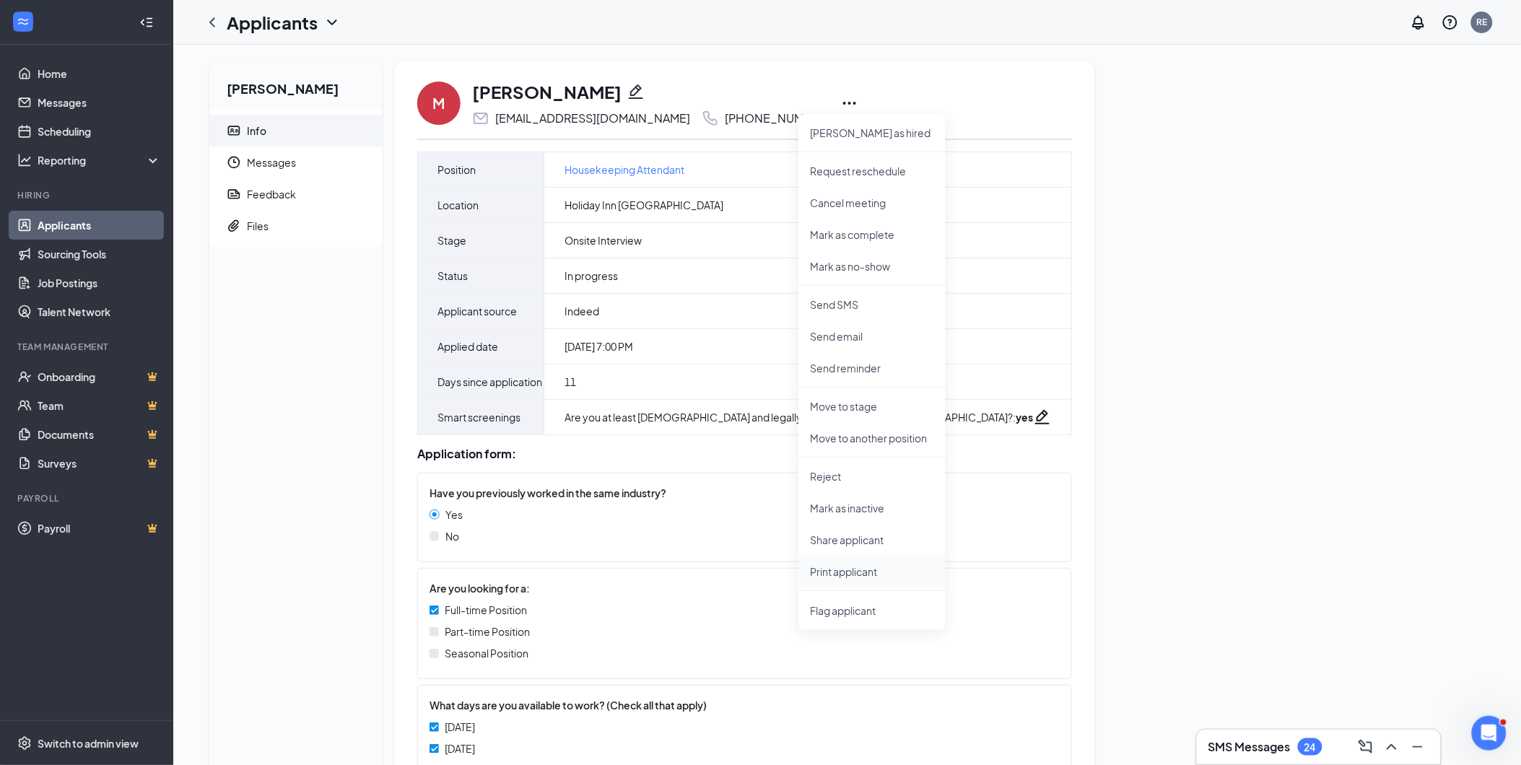
click at [884, 572] on p "Print applicant" at bounding box center [872, 571] width 124 height 14
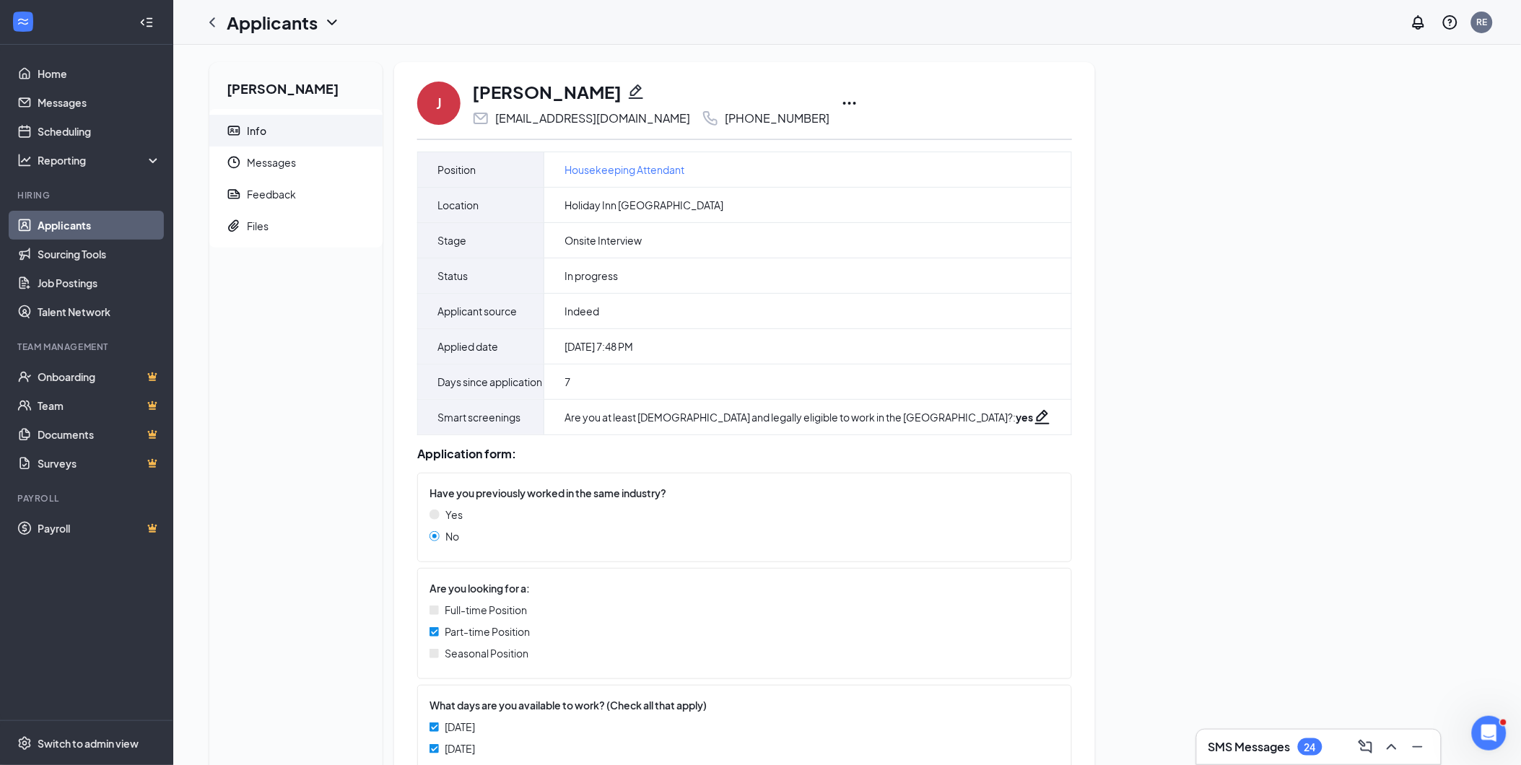
click at [841, 102] on icon "Ellipses" at bounding box center [849, 103] width 17 height 17
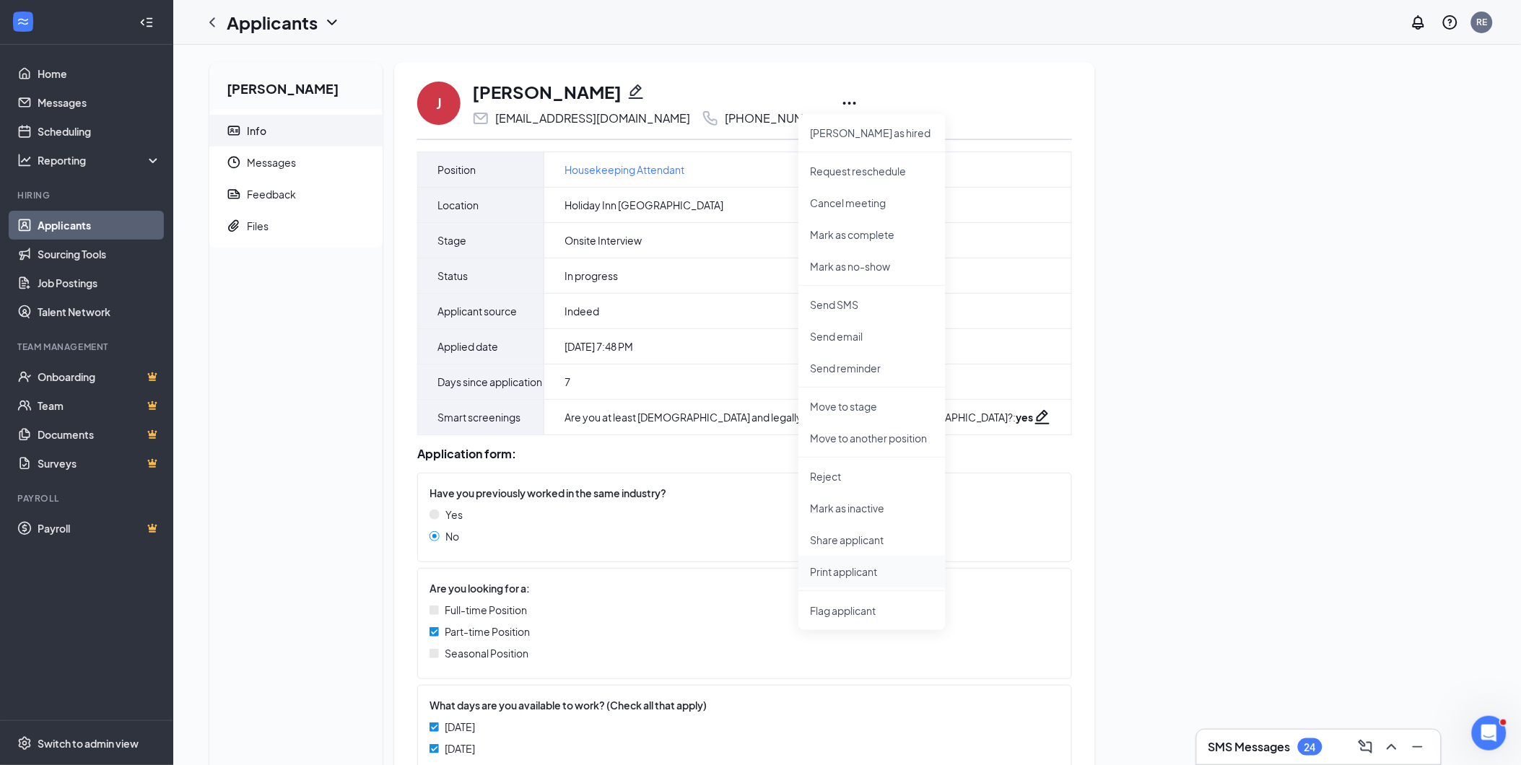
click at [845, 572] on p "Print applicant" at bounding box center [872, 571] width 124 height 14
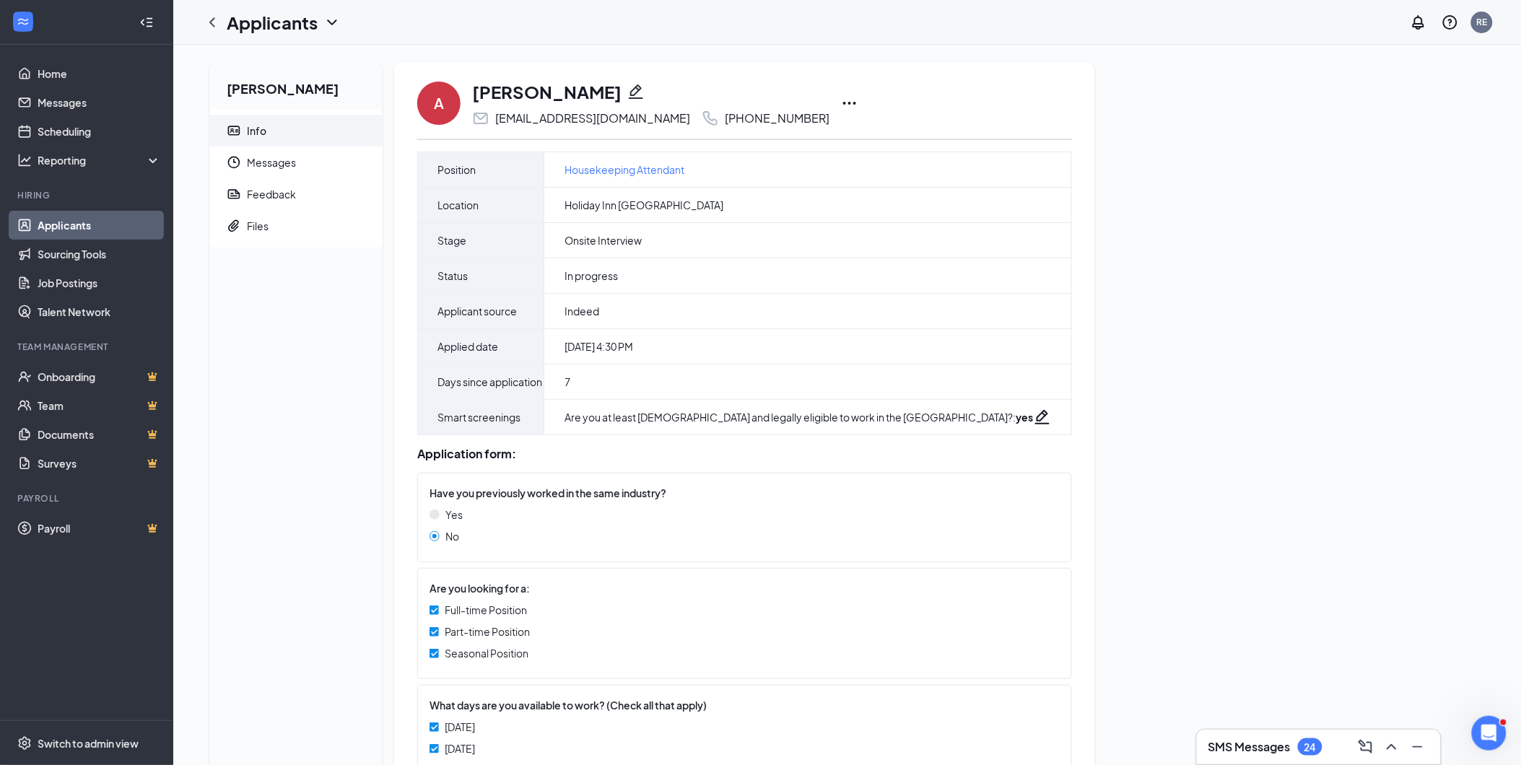
click at [841, 102] on icon "Ellipses" at bounding box center [849, 103] width 17 height 17
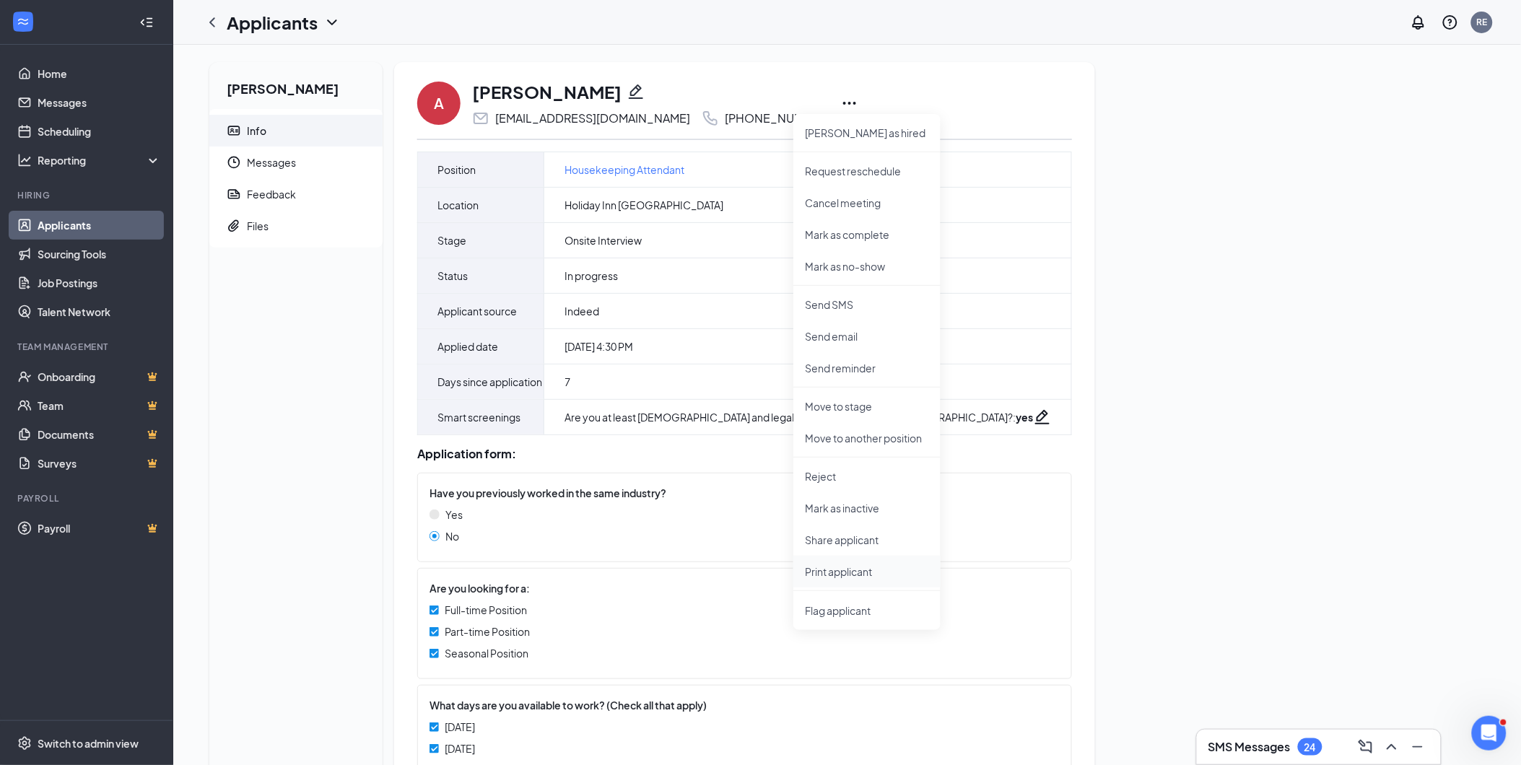
click at [833, 569] on p "Print applicant" at bounding box center [867, 571] width 124 height 14
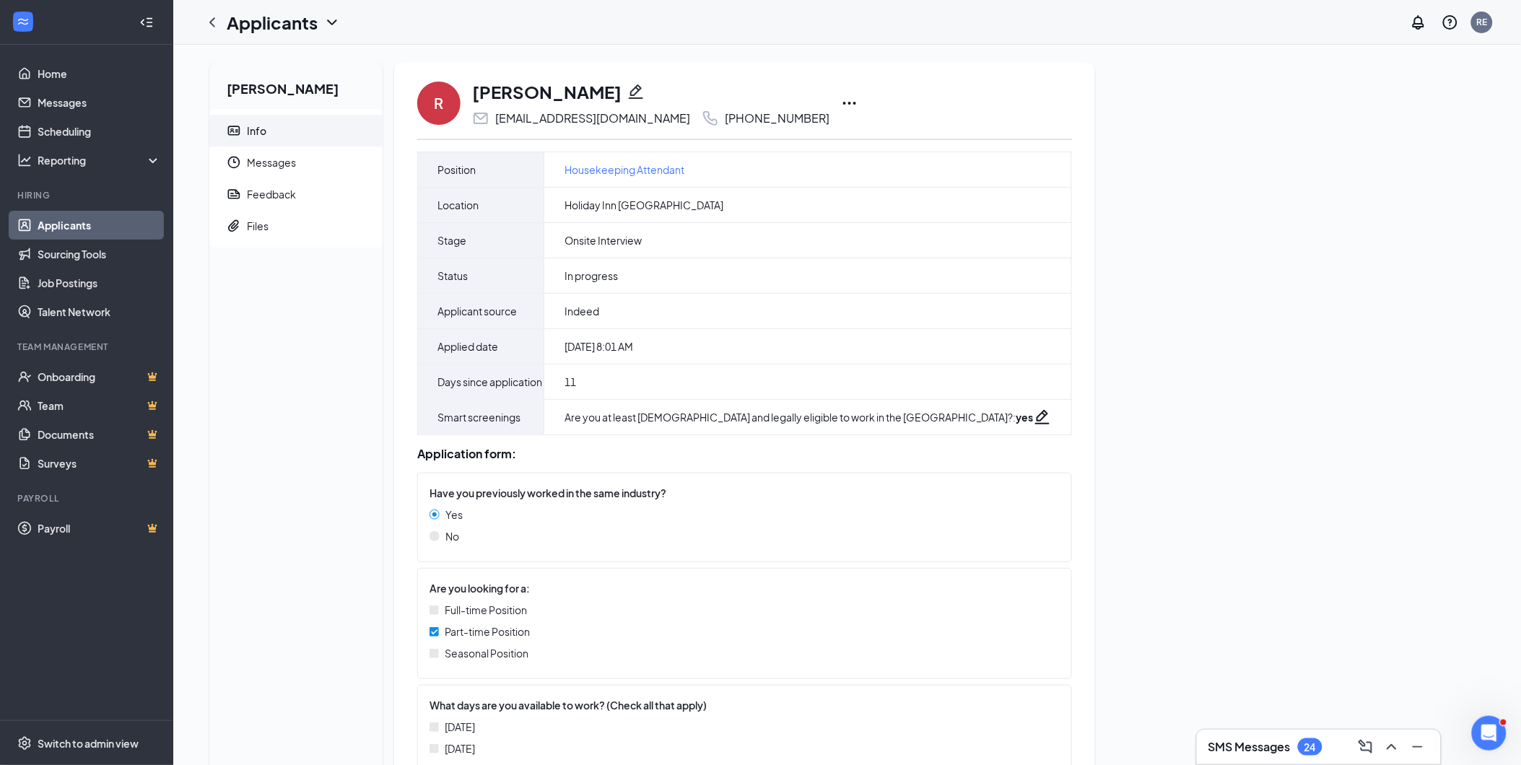
click at [841, 100] on icon "Ellipses" at bounding box center [849, 103] width 17 height 17
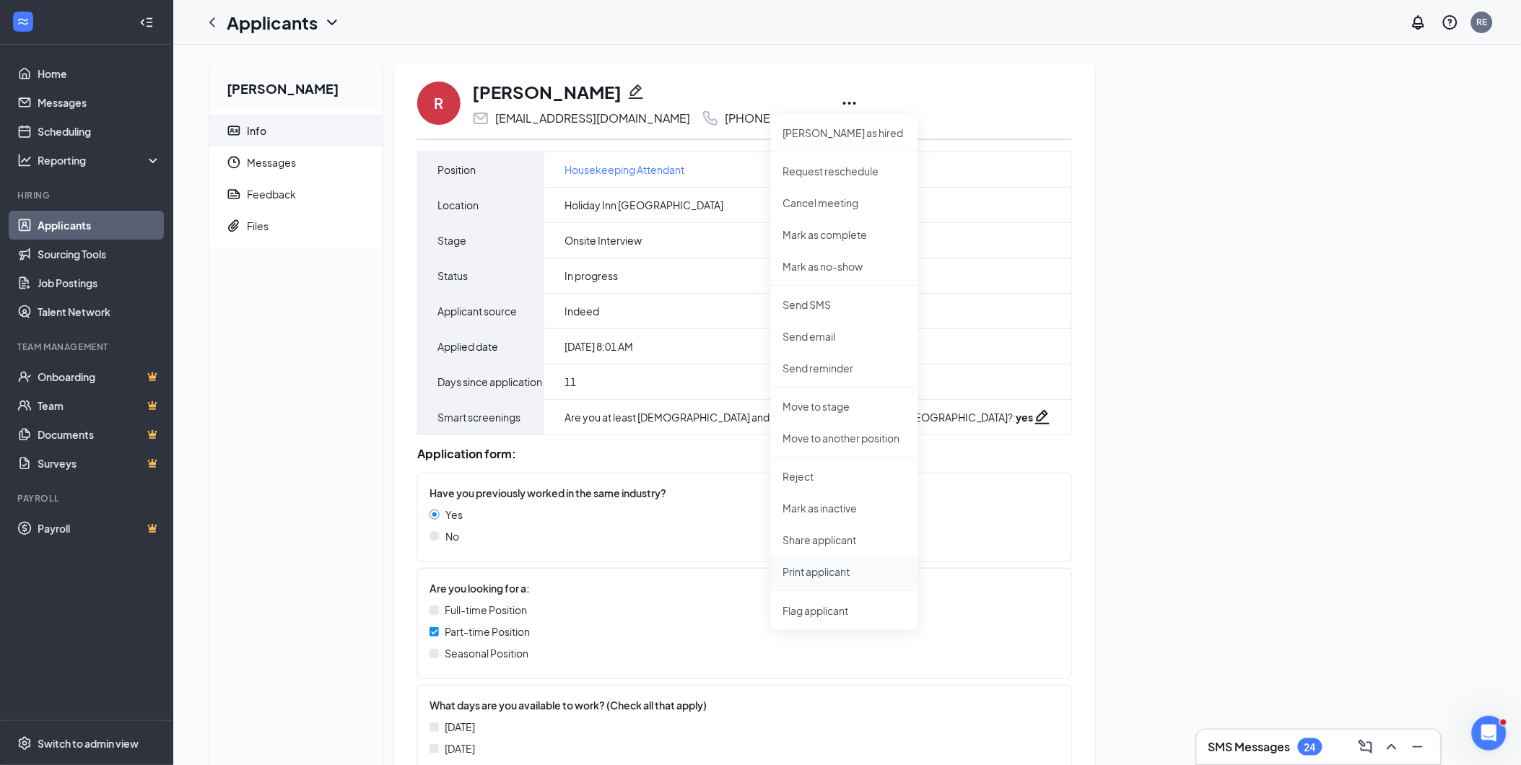
click at [836, 568] on p "Print applicant" at bounding box center [844, 571] width 124 height 14
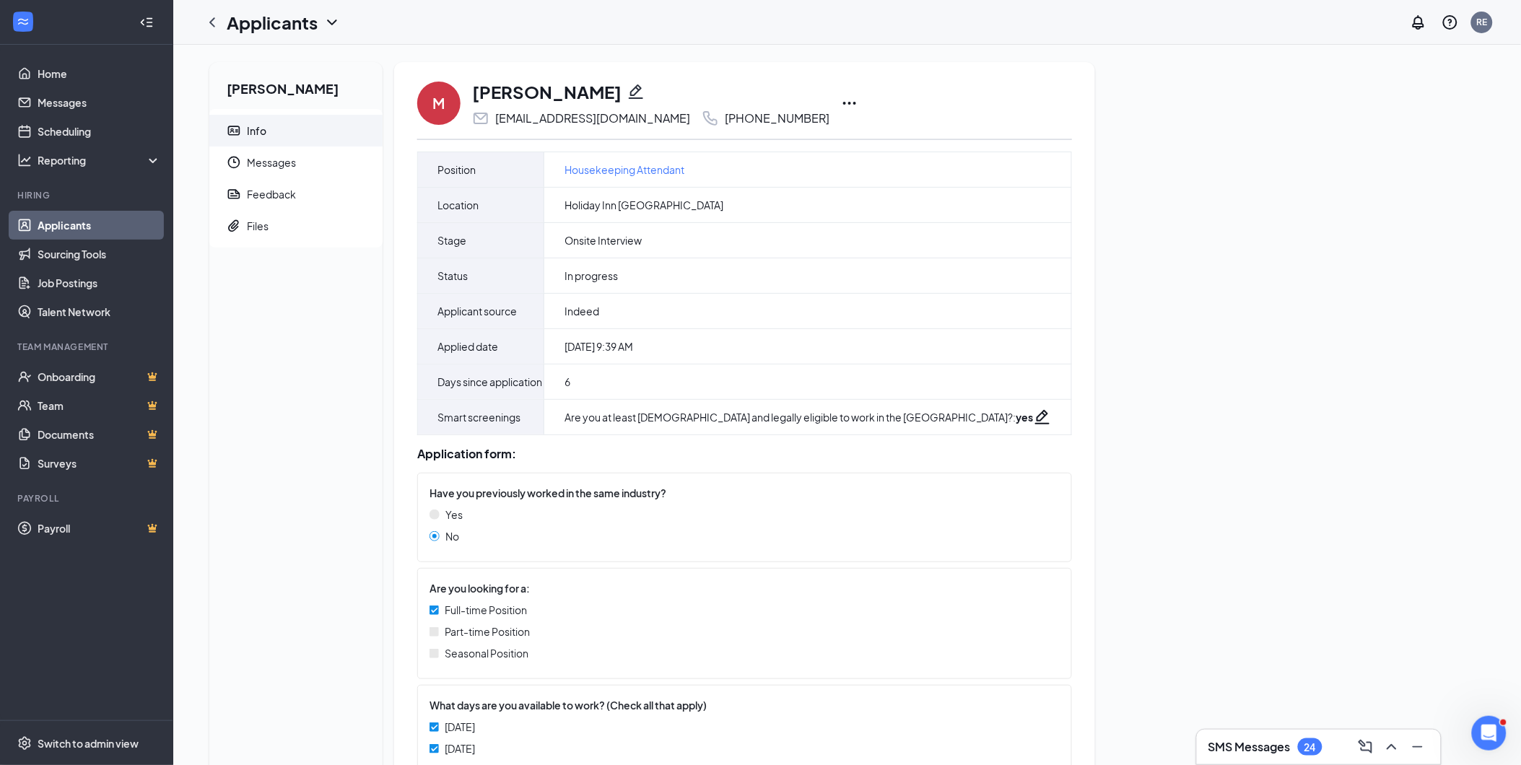
click at [841, 100] on icon "Ellipses" at bounding box center [849, 103] width 17 height 17
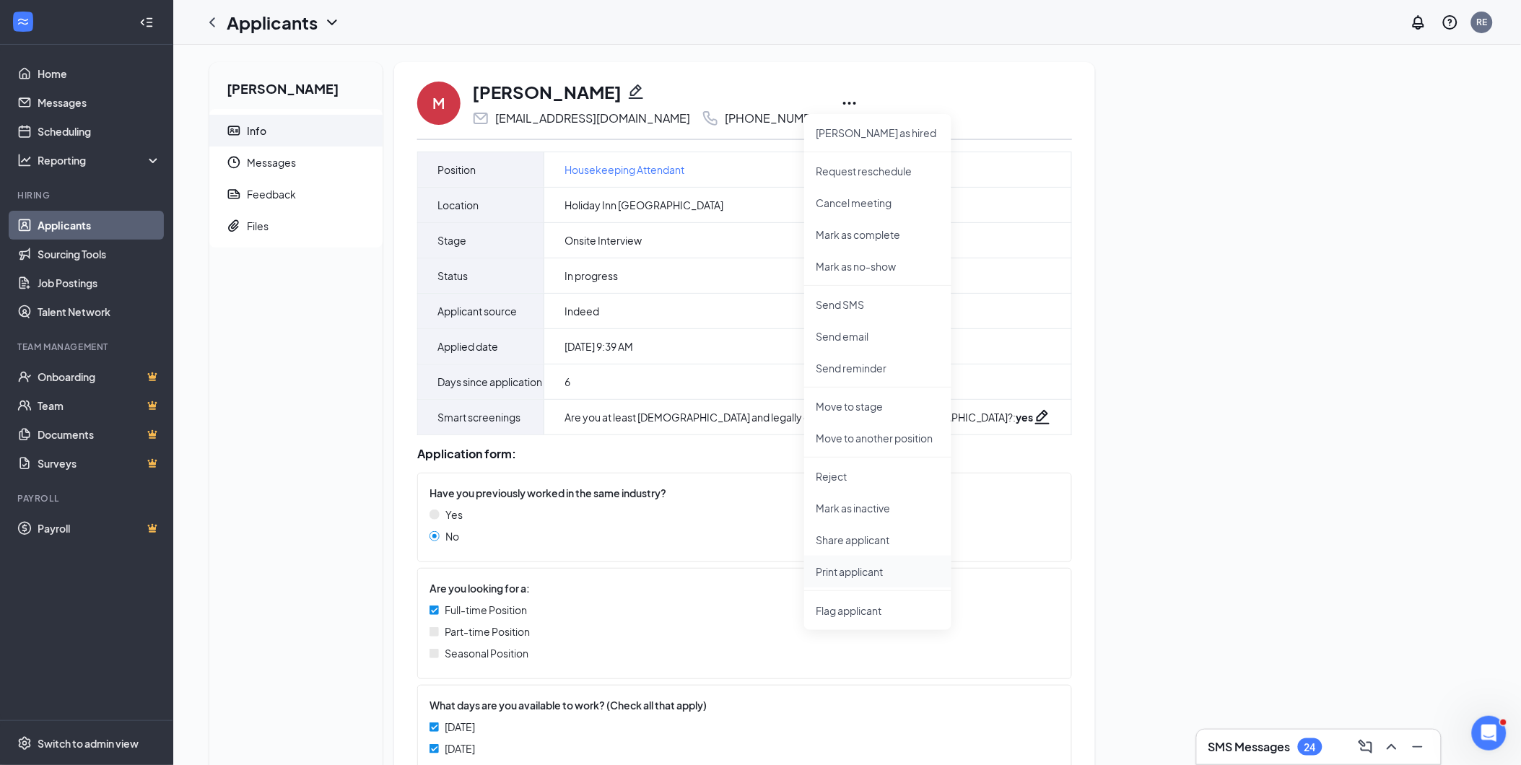
click at [862, 579] on li "Print applicant" at bounding box center [877, 572] width 147 height 32
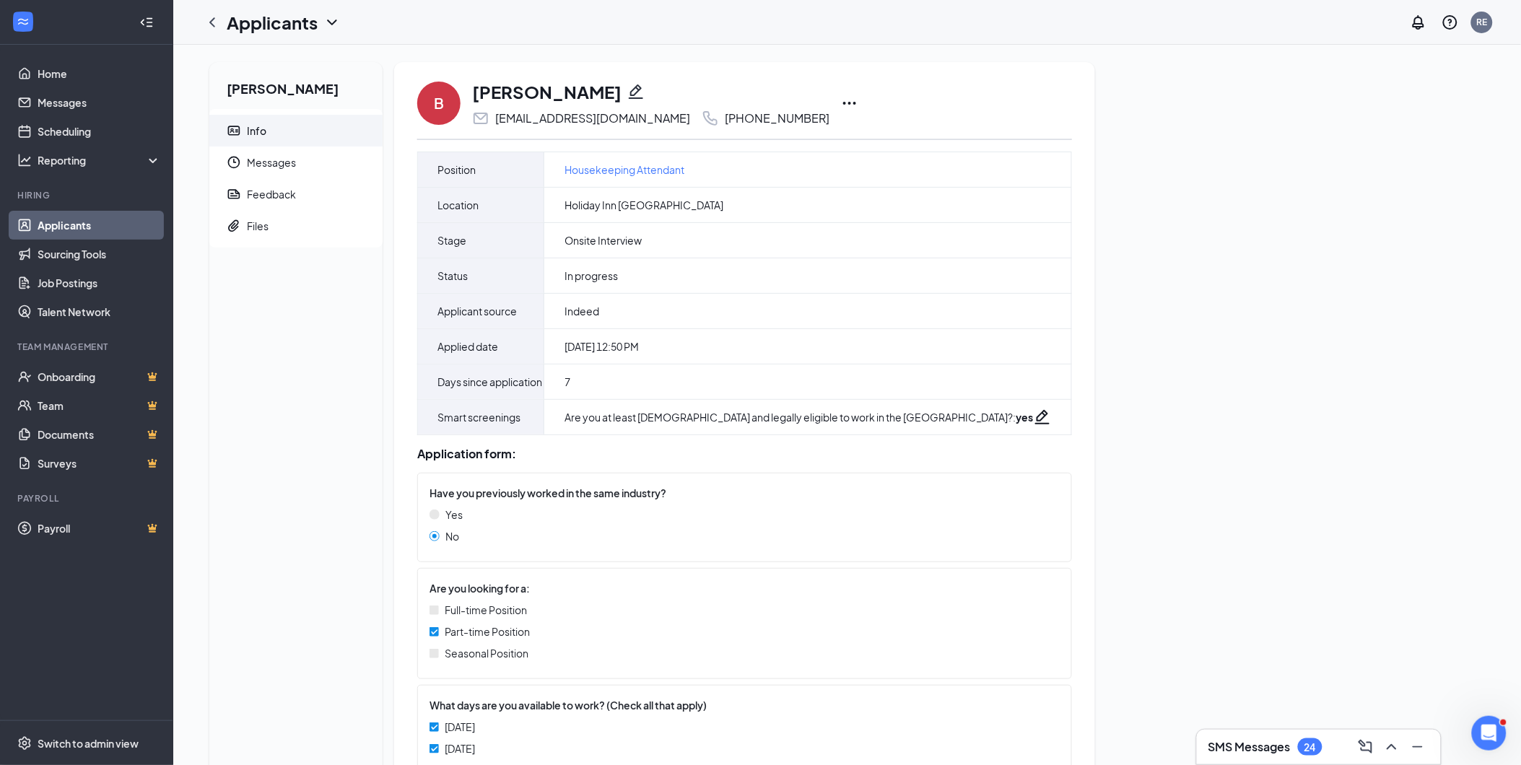
click at [841, 105] on icon "Ellipses" at bounding box center [849, 103] width 17 height 17
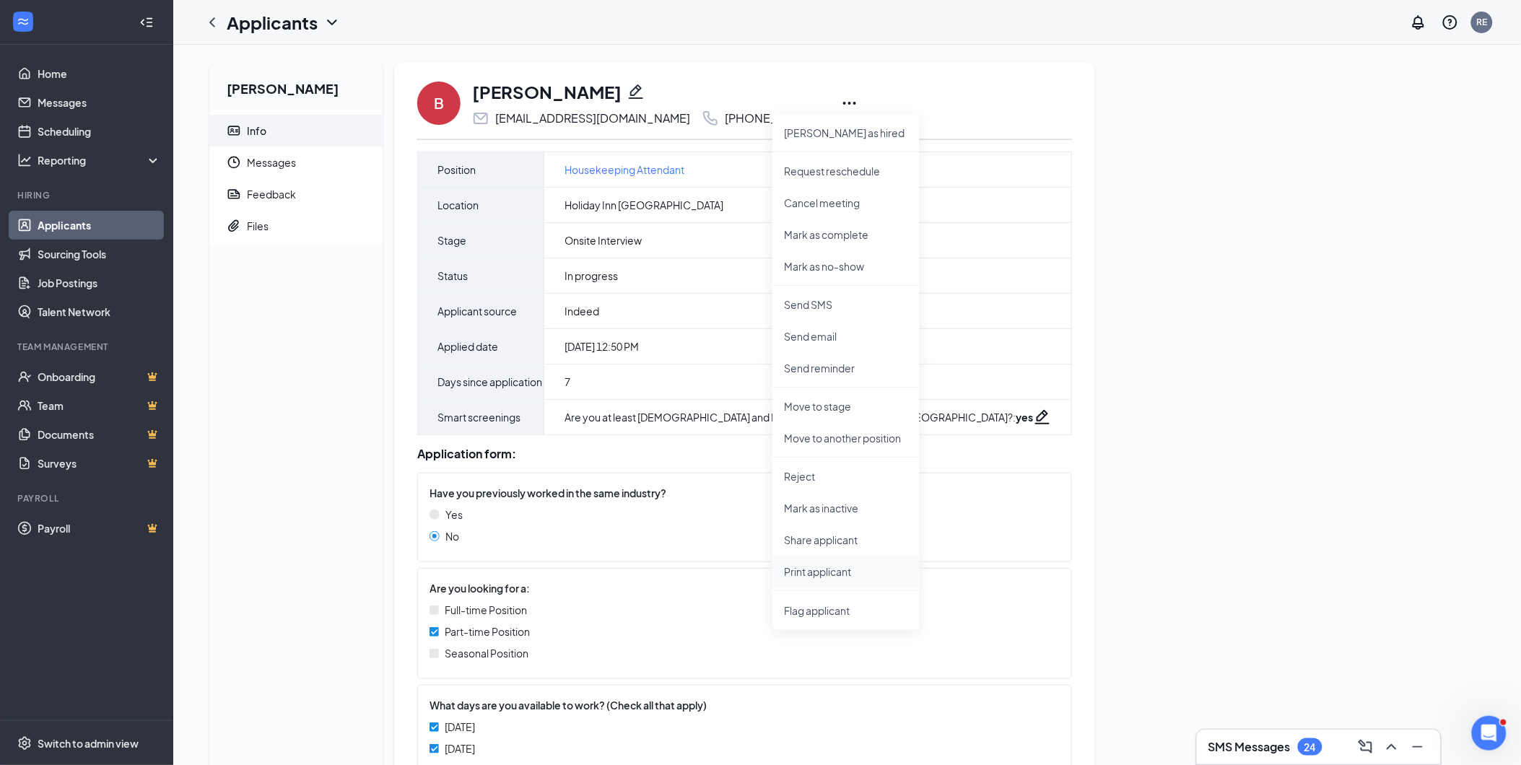
click at [821, 572] on p "Print applicant" at bounding box center [846, 571] width 124 height 14
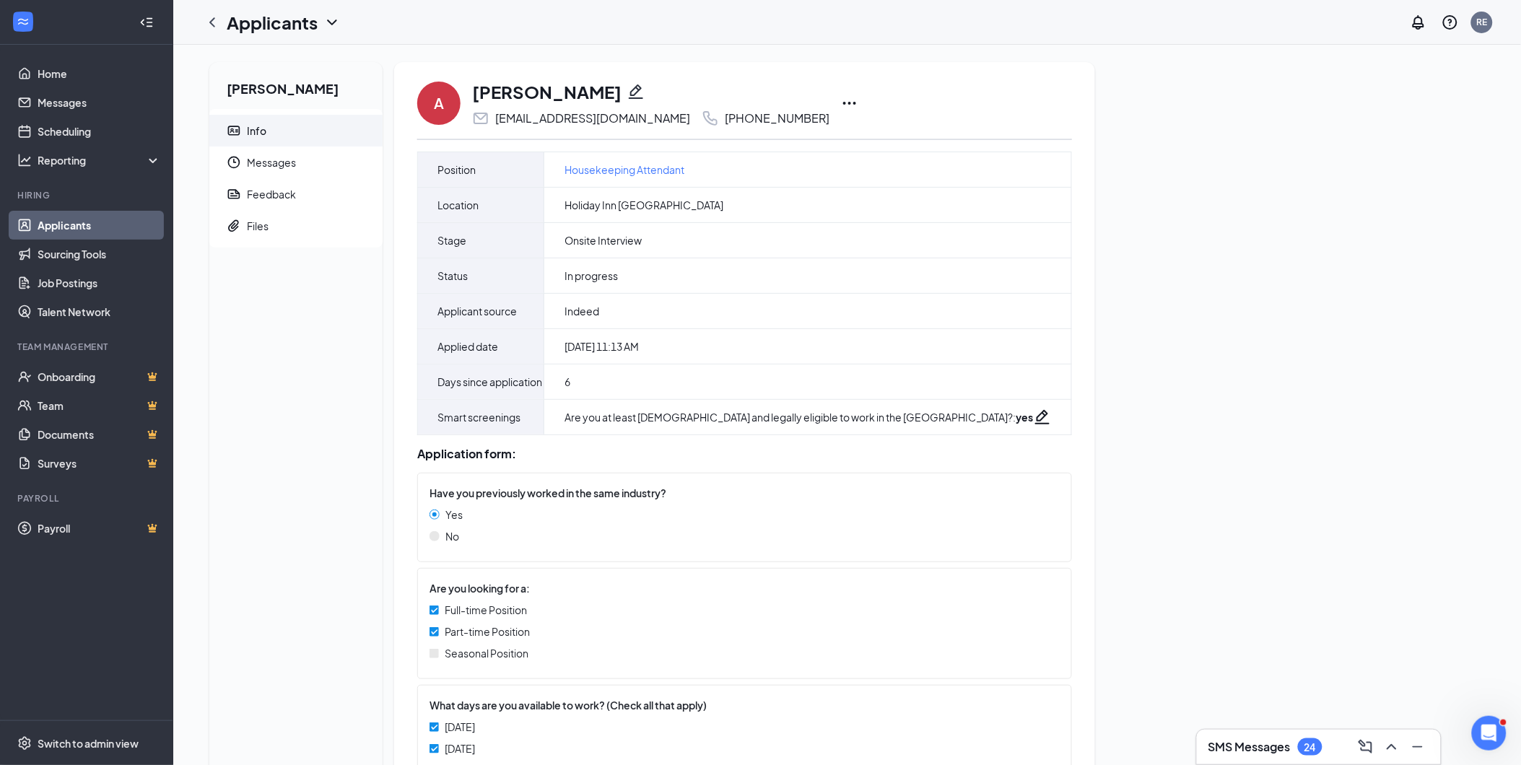
click at [841, 106] on icon "Ellipses" at bounding box center [849, 103] width 17 height 17
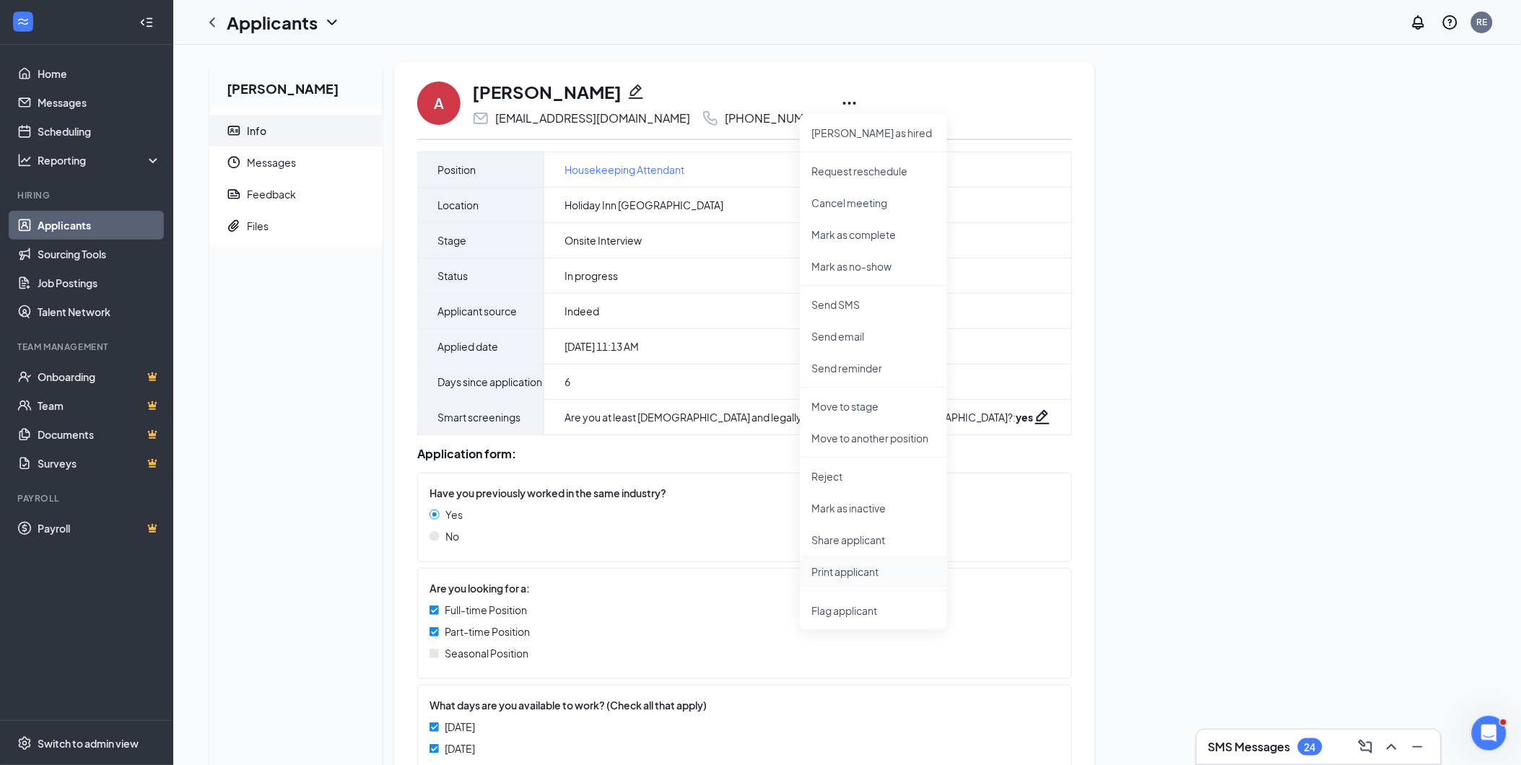
click at [861, 580] on li "Print applicant" at bounding box center [873, 572] width 147 height 32
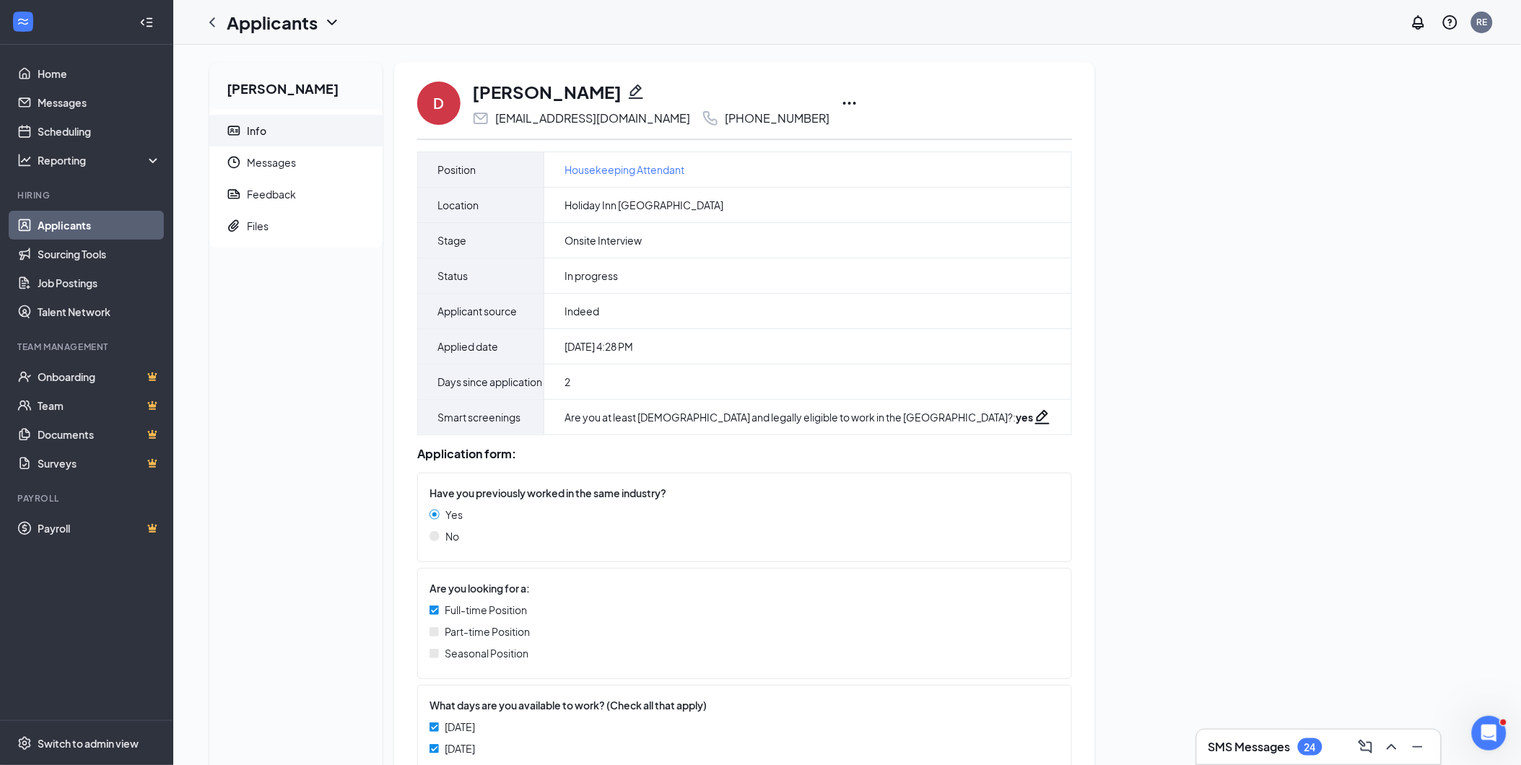
click at [843, 101] on icon "Ellipses" at bounding box center [849, 103] width 17 height 17
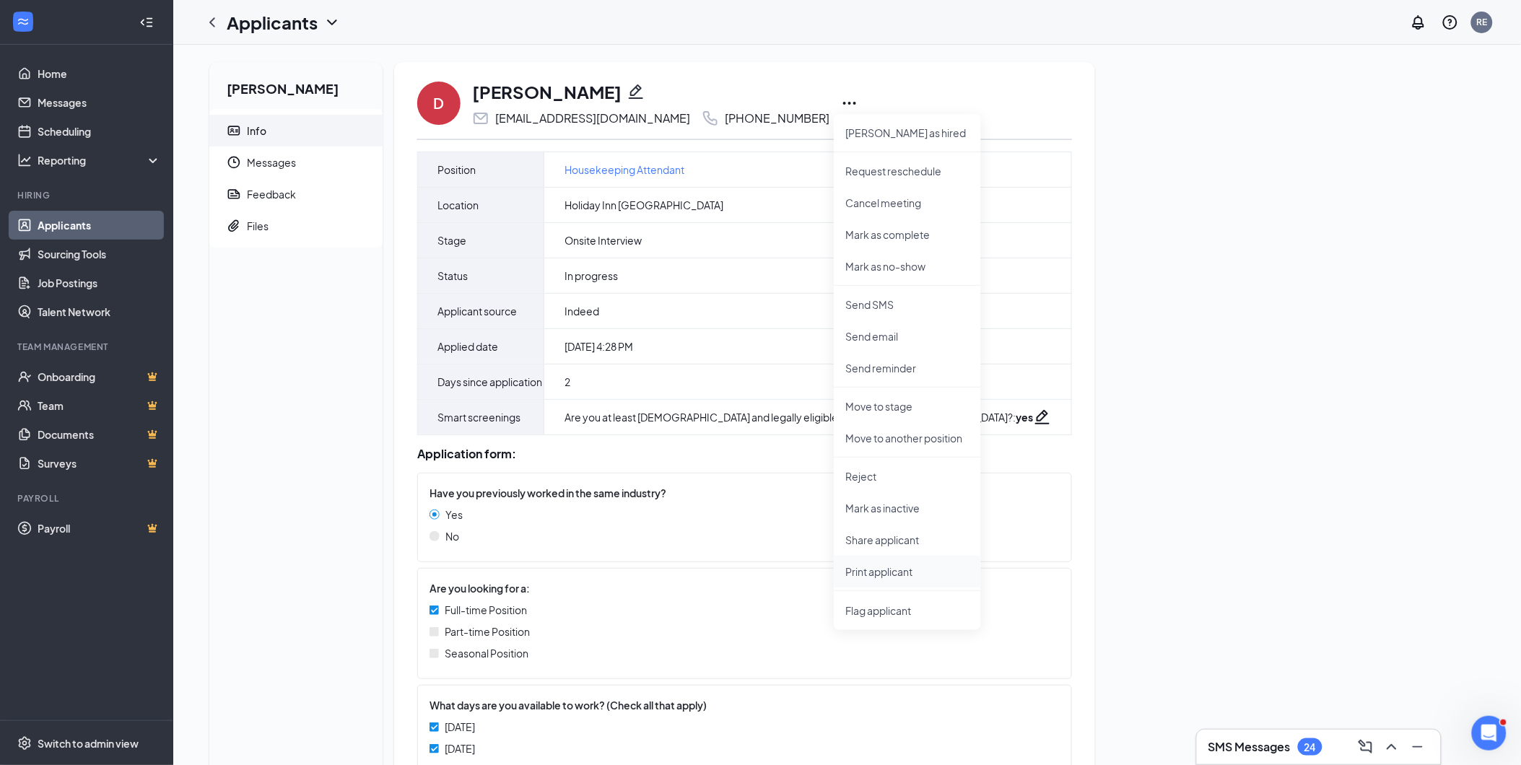
click at [886, 567] on p "Print applicant" at bounding box center [907, 571] width 124 height 14
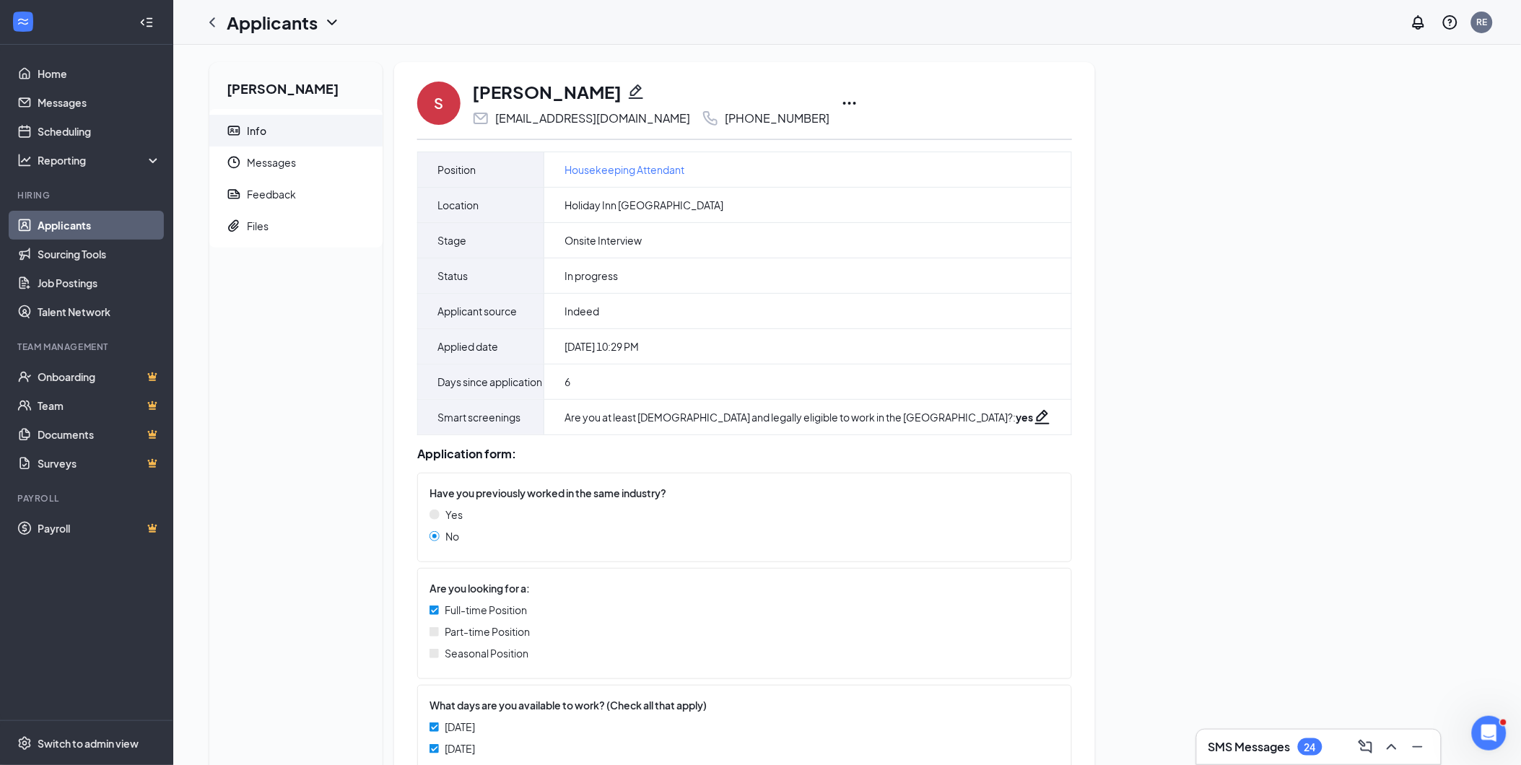
drag, startPoint x: 820, startPoint y: 109, endPoint x: 832, endPoint y: 102, distance: 13.9
click at [841, 108] on icon "Ellipses" at bounding box center [849, 103] width 17 height 17
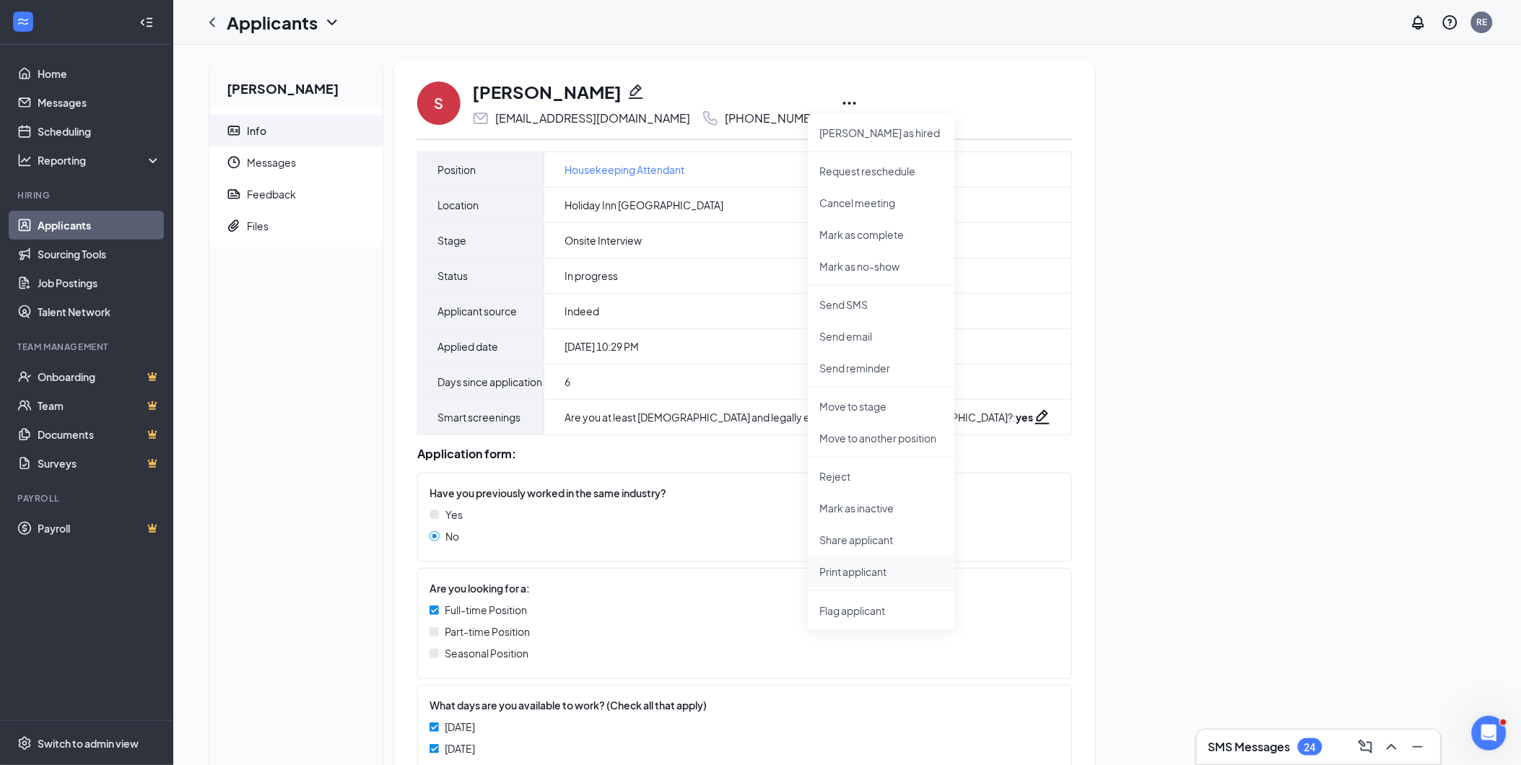
drag, startPoint x: 872, startPoint y: 567, endPoint x: 878, endPoint y: 564, distance: 7.4
click at [873, 567] on p "Print applicant" at bounding box center [881, 571] width 124 height 14
